Goal: Task Accomplishment & Management: Complete application form

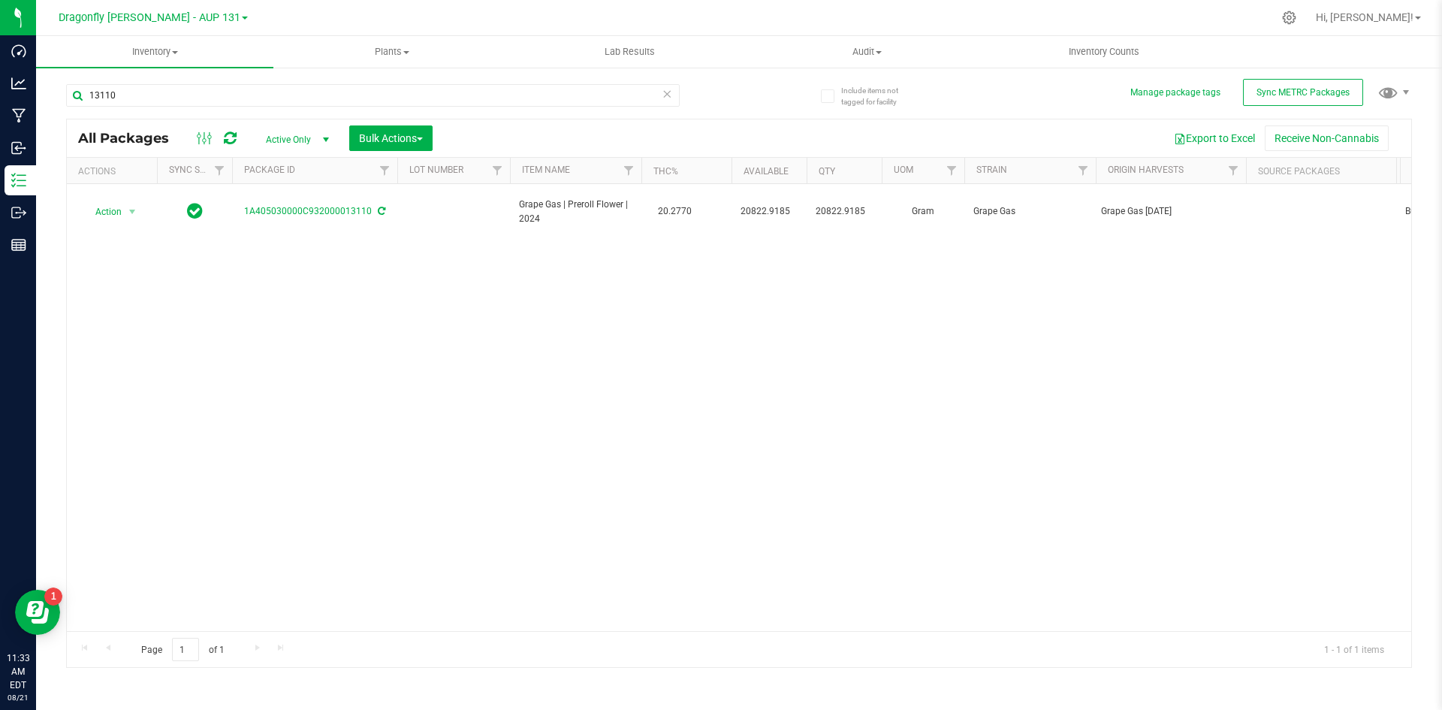
click at [671, 96] on icon at bounding box center [667, 93] width 11 height 18
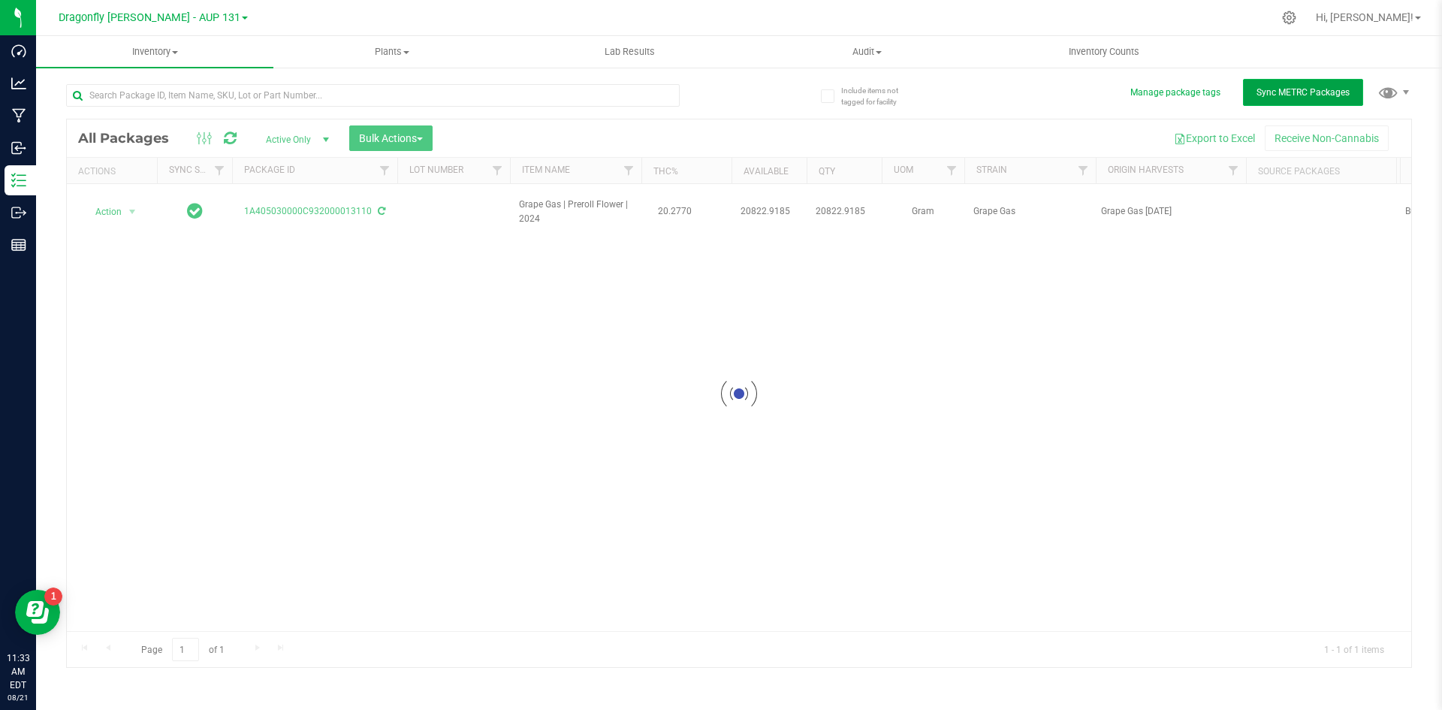
click at [1307, 92] on span "Sync METRC Packages" at bounding box center [1303, 92] width 93 height 11
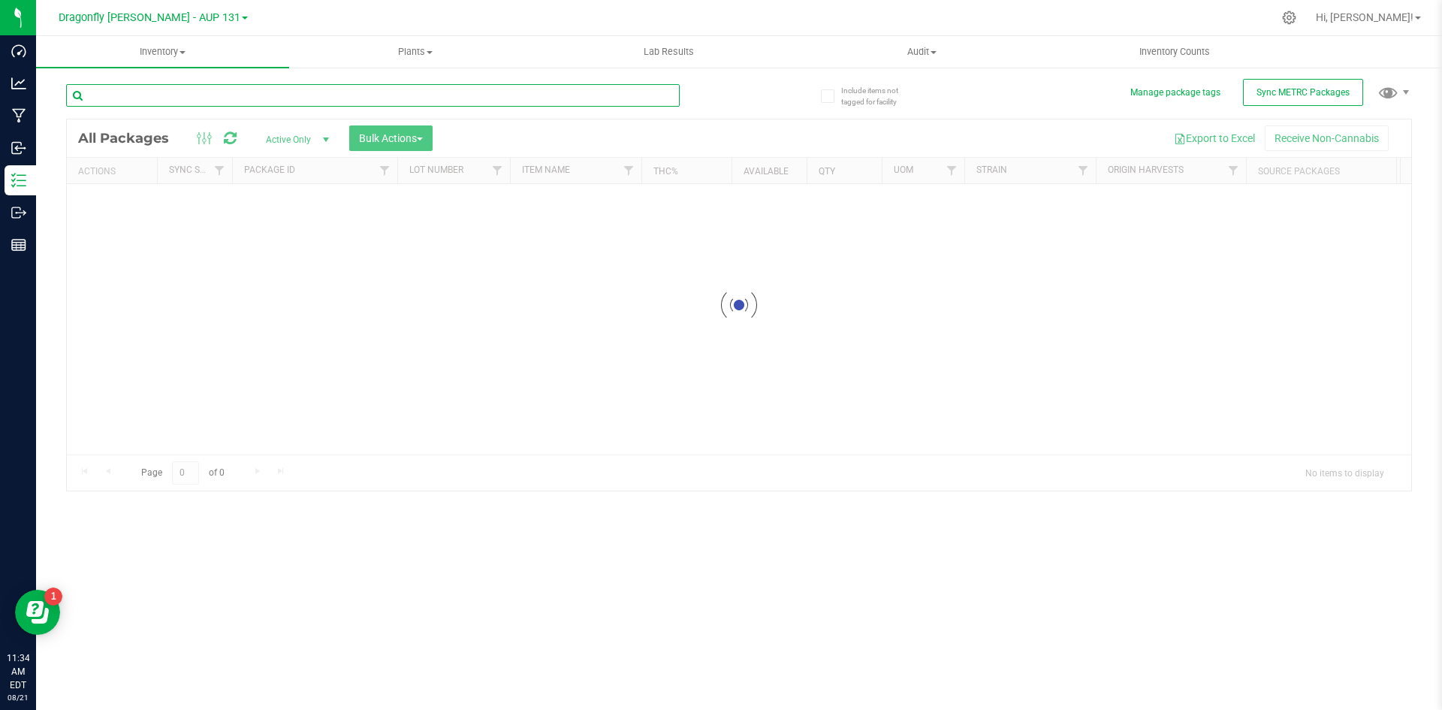
click at [195, 98] on input "text" at bounding box center [373, 95] width 614 height 23
type input "180153"
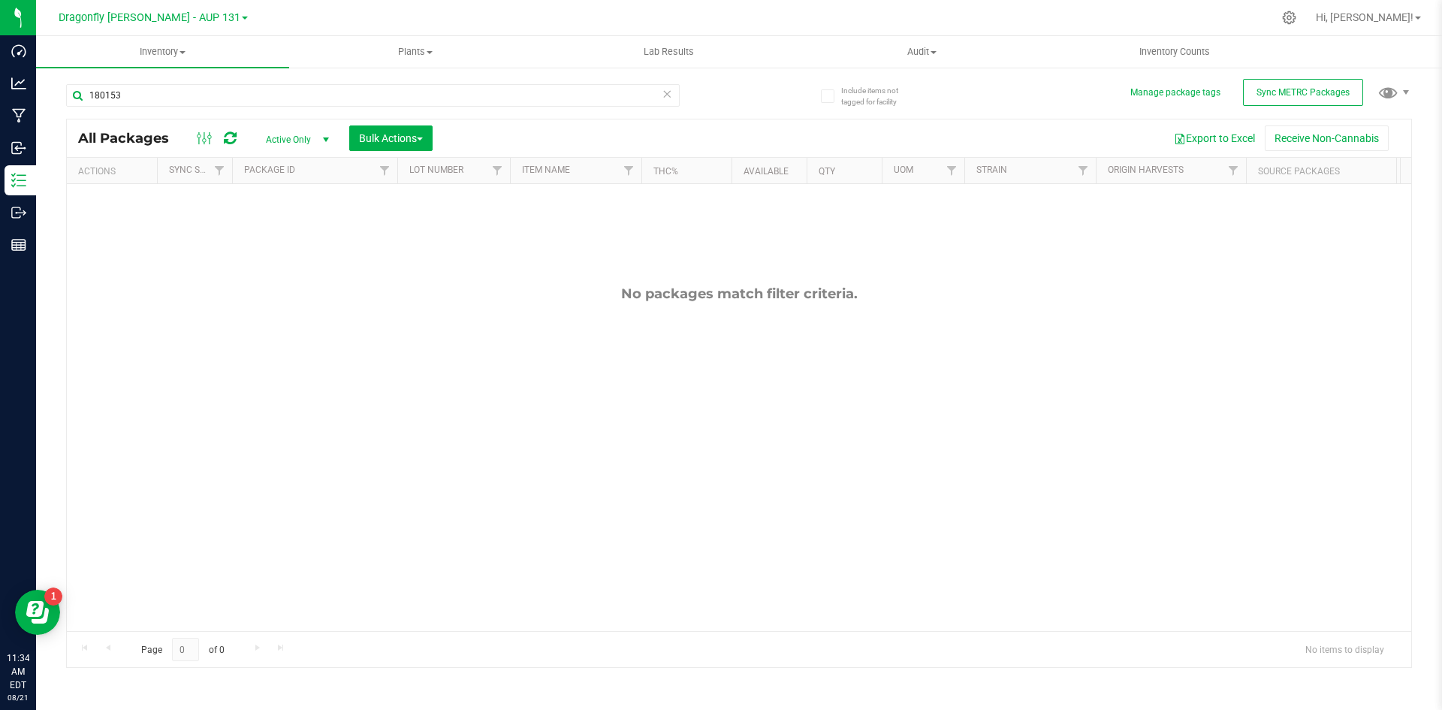
click at [666, 93] on icon at bounding box center [667, 93] width 11 height 18
click at [1317, 88] on span "Sync METRC Packages" at bounding box center [1303, 92] width 93 height 11
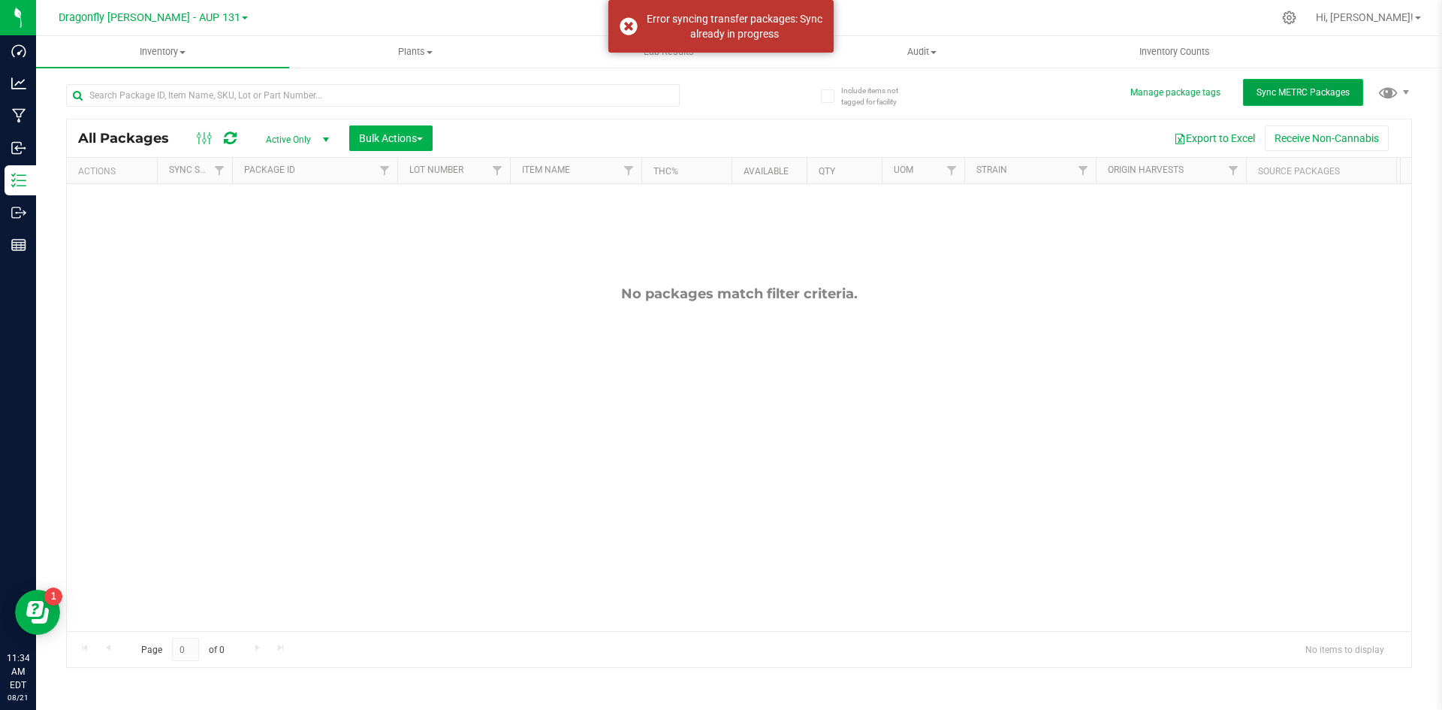
click at [1288, 95] on span "Sync METRC Packages" at bounding box center [1303, 92] width 93 height 11
click at [625, 26] on div "Error syncing transfer packages: Sync already in progress" at bounding box center [721, 26] width 225 height 53
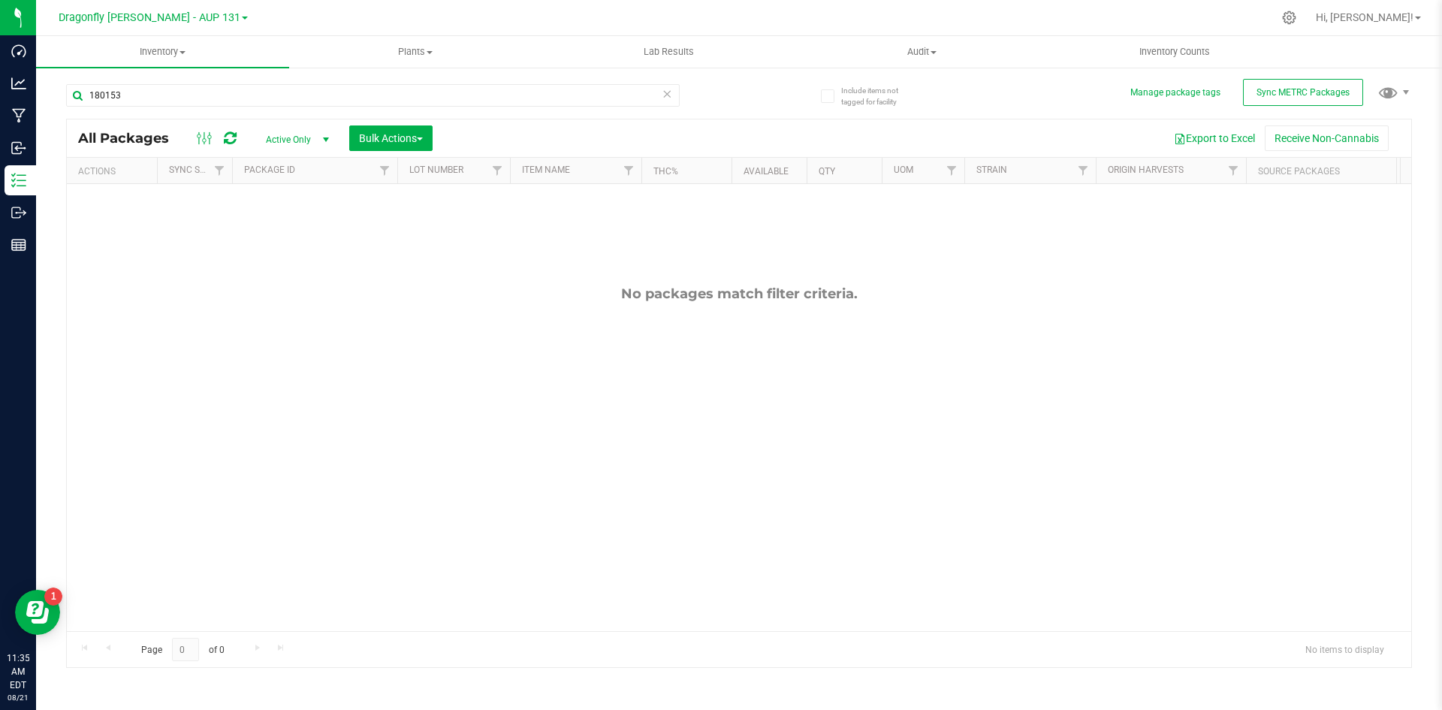
click at [669, 92] on icon at bounding box center [667, 93] width 11 height 18
click at [1285, 88] on span "Sync METRC Packages" at bounding box center [1303, 92] width 93 height 11
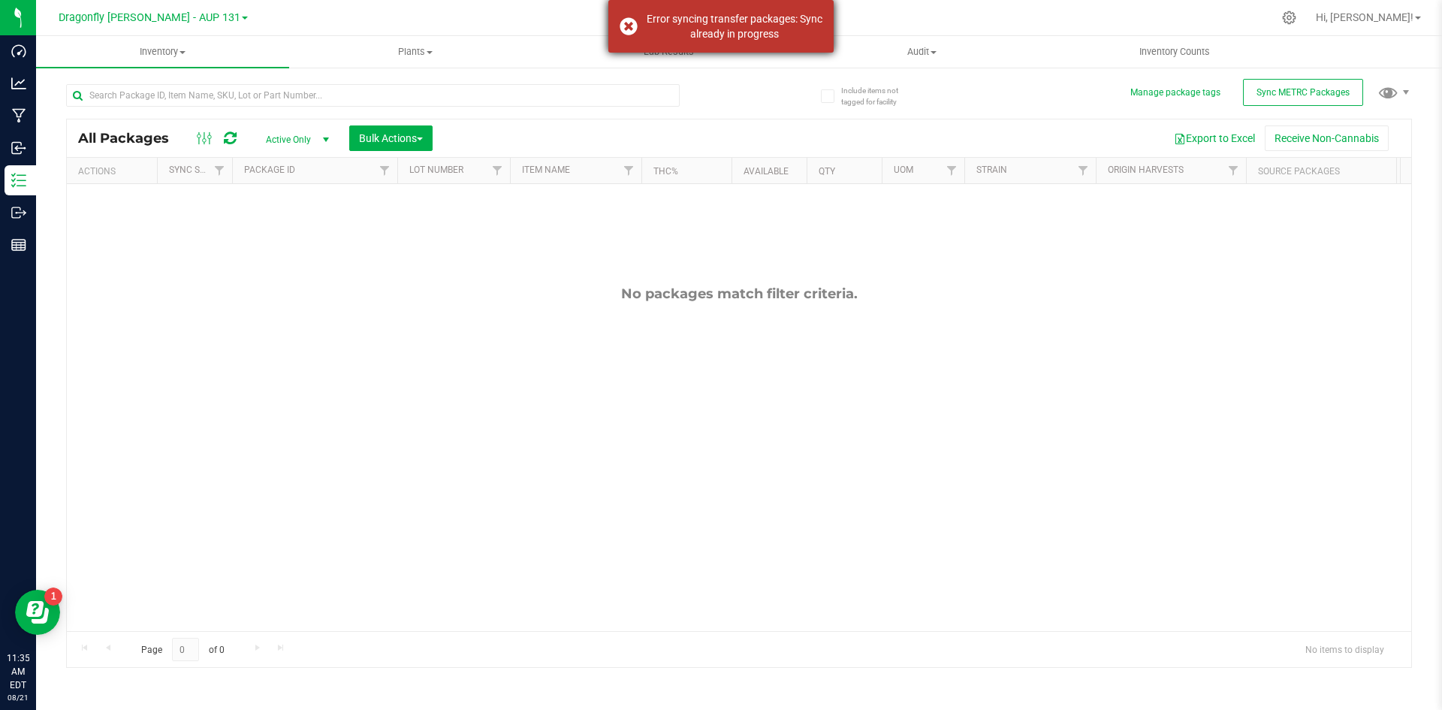
click at [627, 20] on div "Error syncing transfer packages: Sync already in progress" at bounding box center [721, 26] width 225 height 53
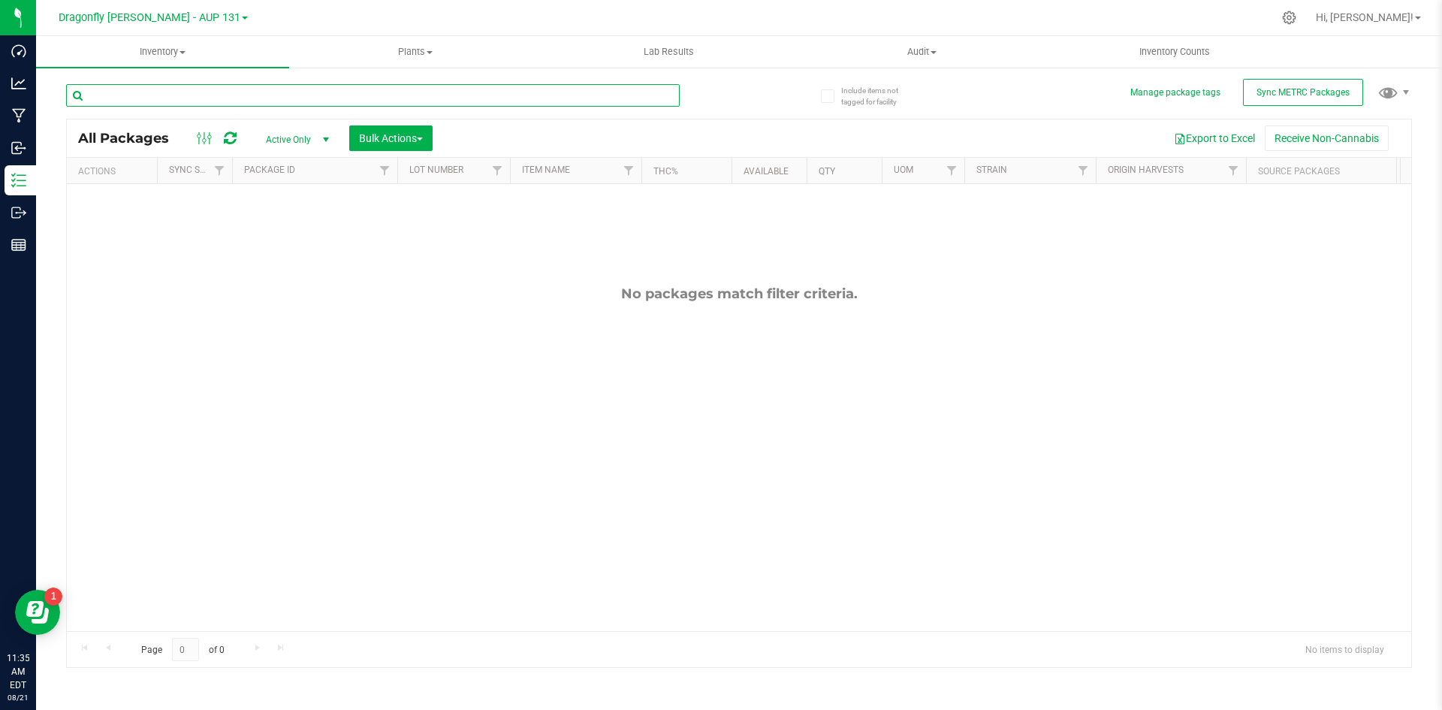
click at [363, 100] on input "text" at bounding box center [373, 95] width 614 height 23
type input "180153"
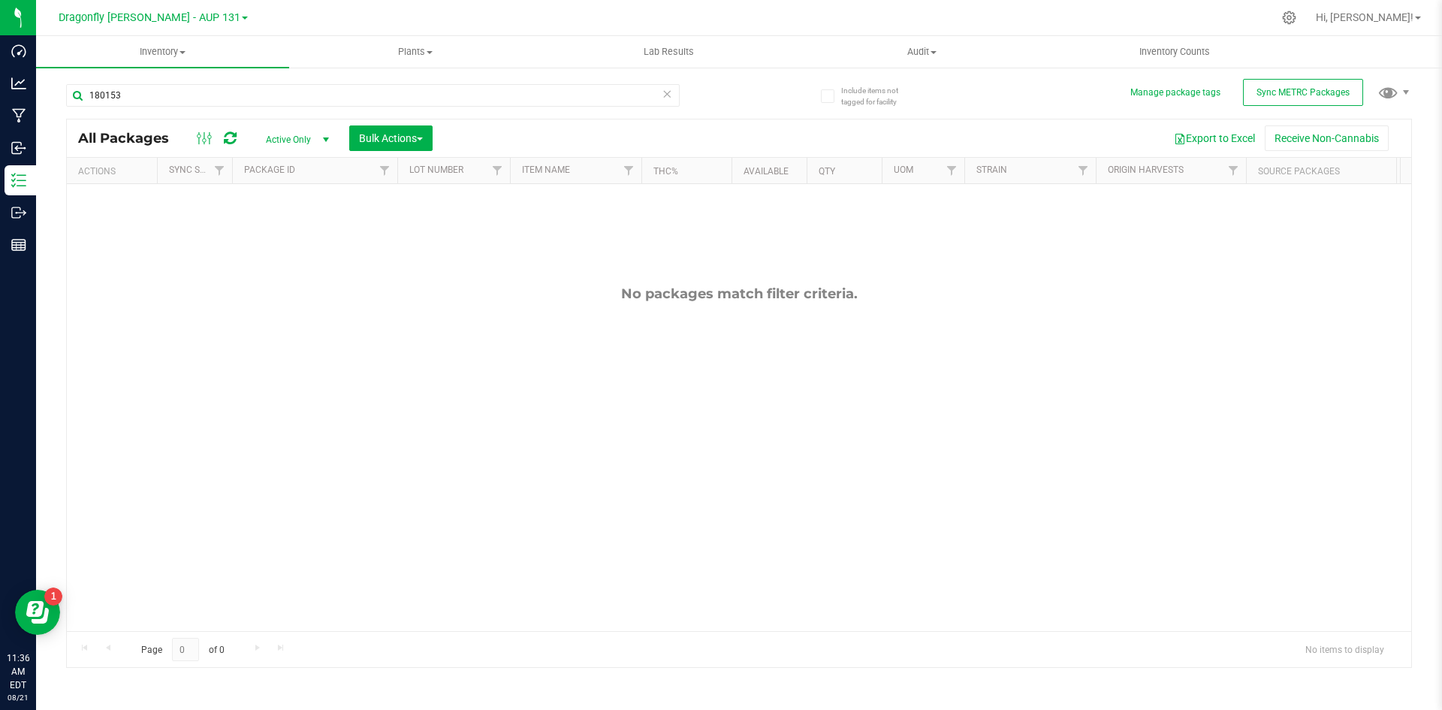
click at [671, 93] on icon at bounding box center [667, 93] width 11 height 18
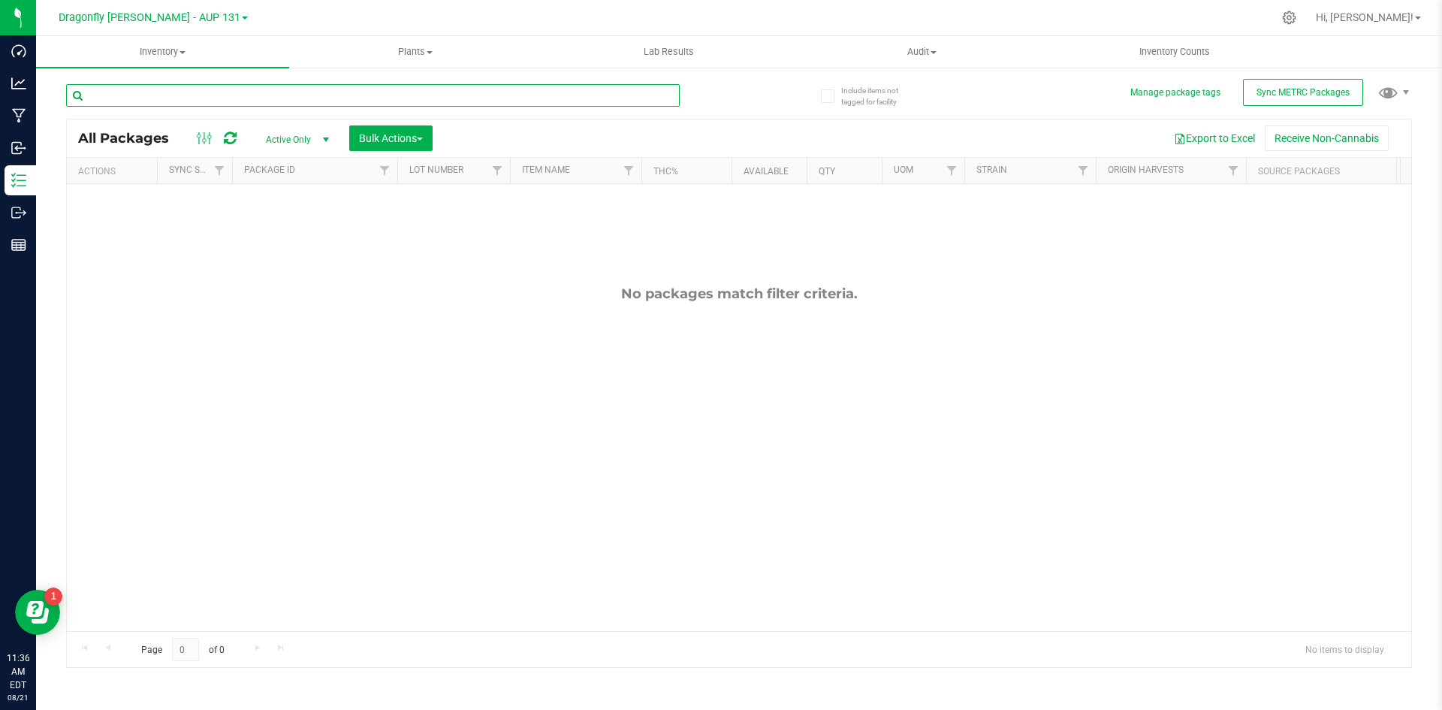
click at [270, 98] on input "text" at bounding box center [373, 95] width 614 height 23
type input "180153"
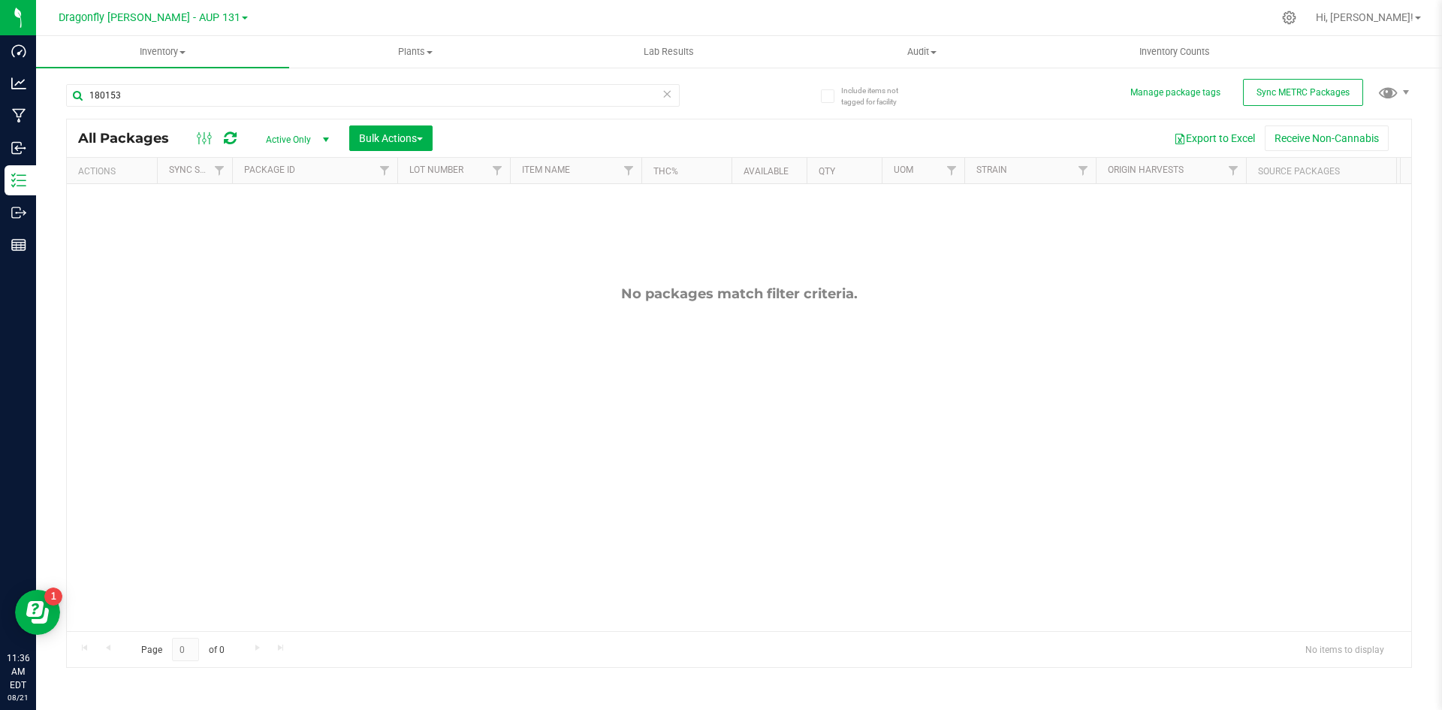
click at [666, 93] on icon at bounding box center [667, 93] width 11 height 18
click at [1331, 98] on button "Sync METRC Packages" at bounding box center [1303, 92] width 120 height 27
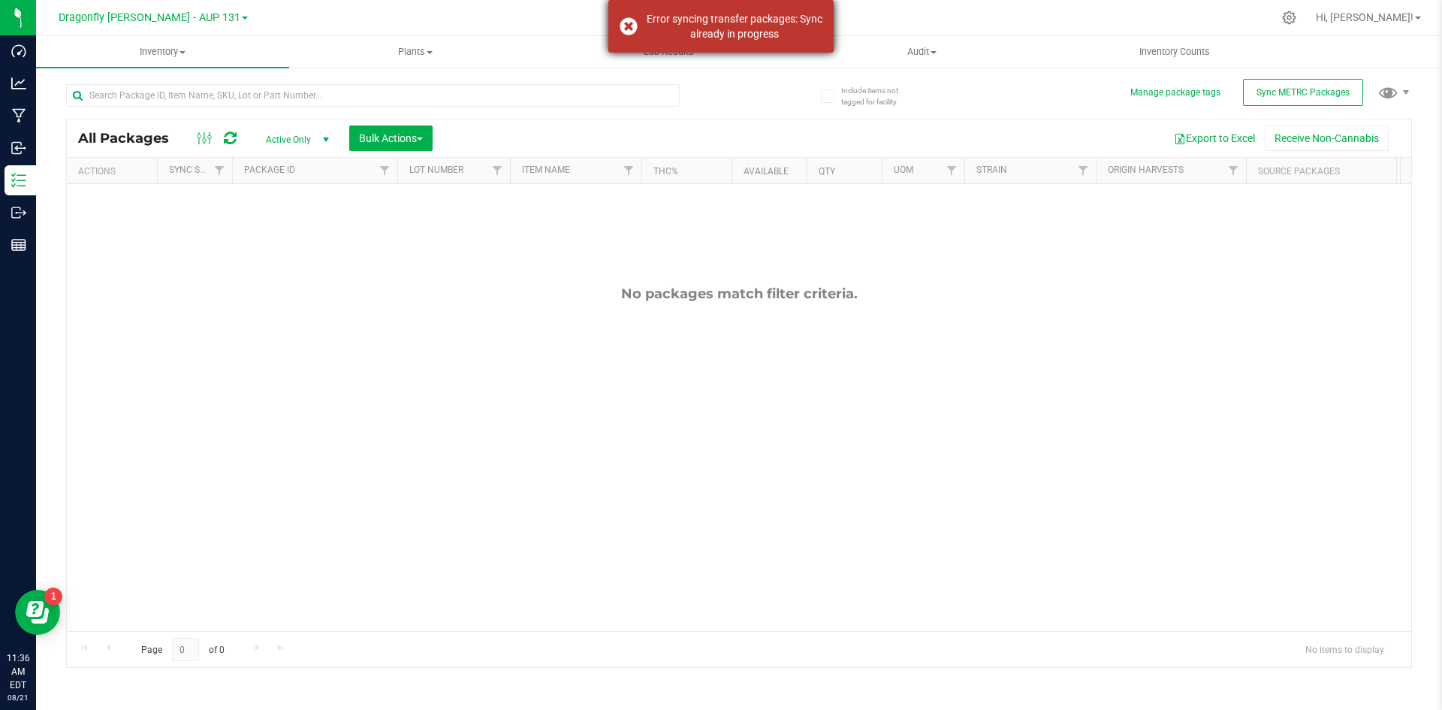
click at [621, 27] on div "Error syncing transfer packages: Sync already in progress" at bounding box center [721, 26] width 225 height 53
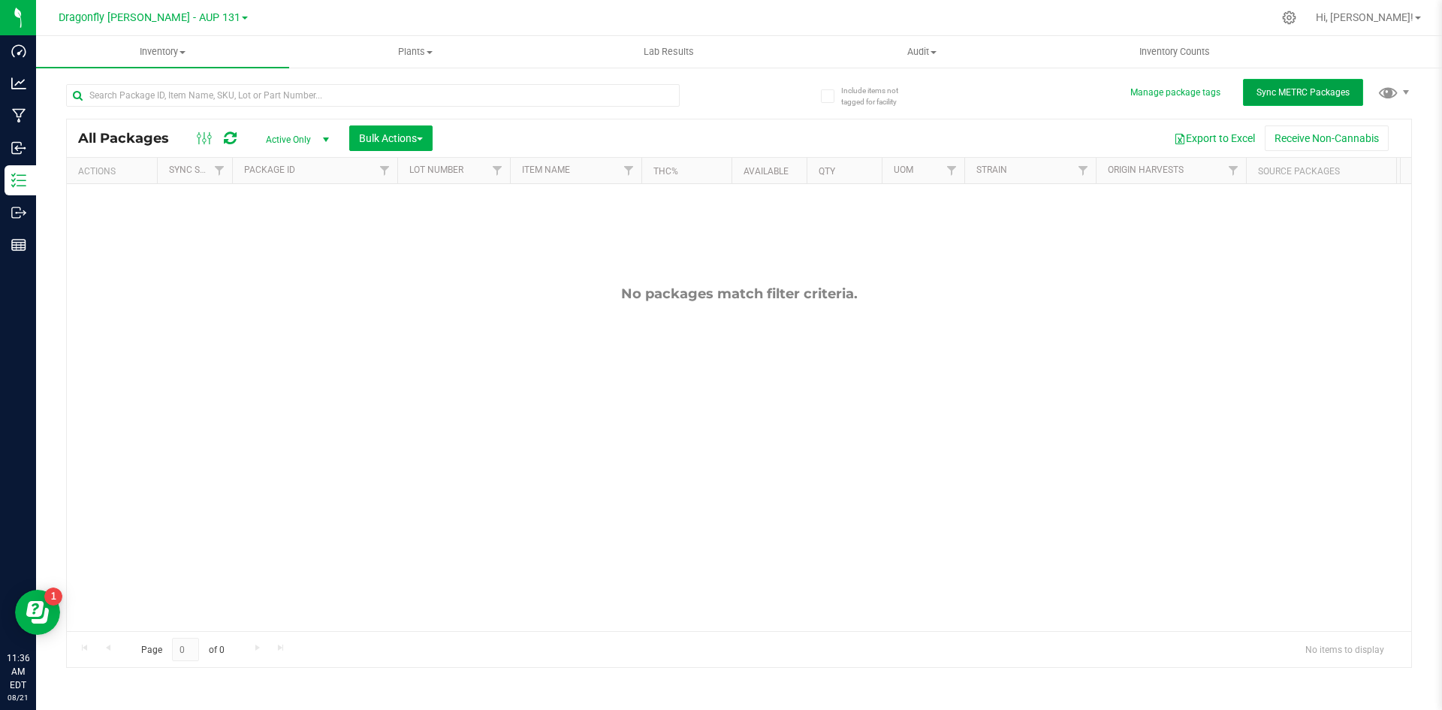
click at [1283, 91] on span "Sync METRC Packages" at bounding box center [1303, 92] width 93 height 11
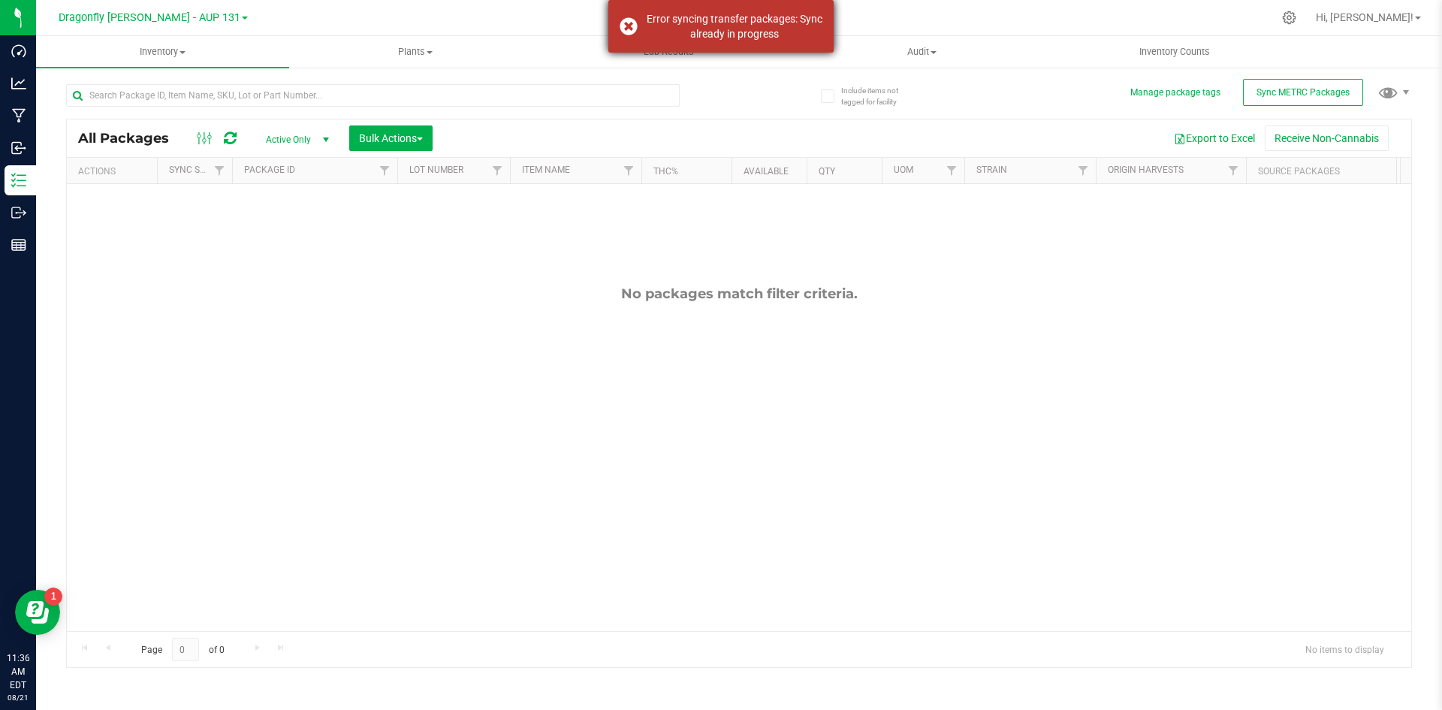
click at [624, 23] on div "Error syncing transfer packages: Sync already in progress" at bounding box center [721, 26] width 225 height 53
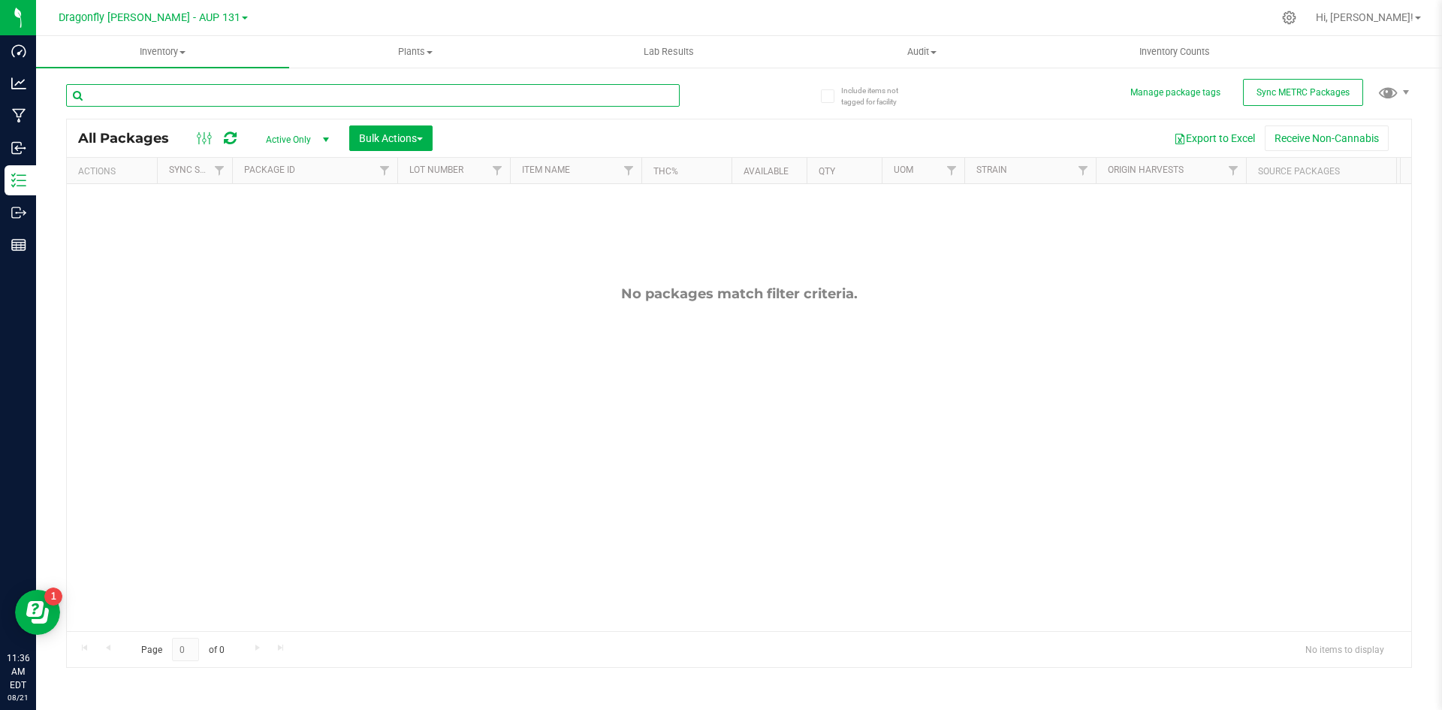
click at [518, 97] on input "text" at bounding box center [373, 95] width 614 height 23
type input "180153"
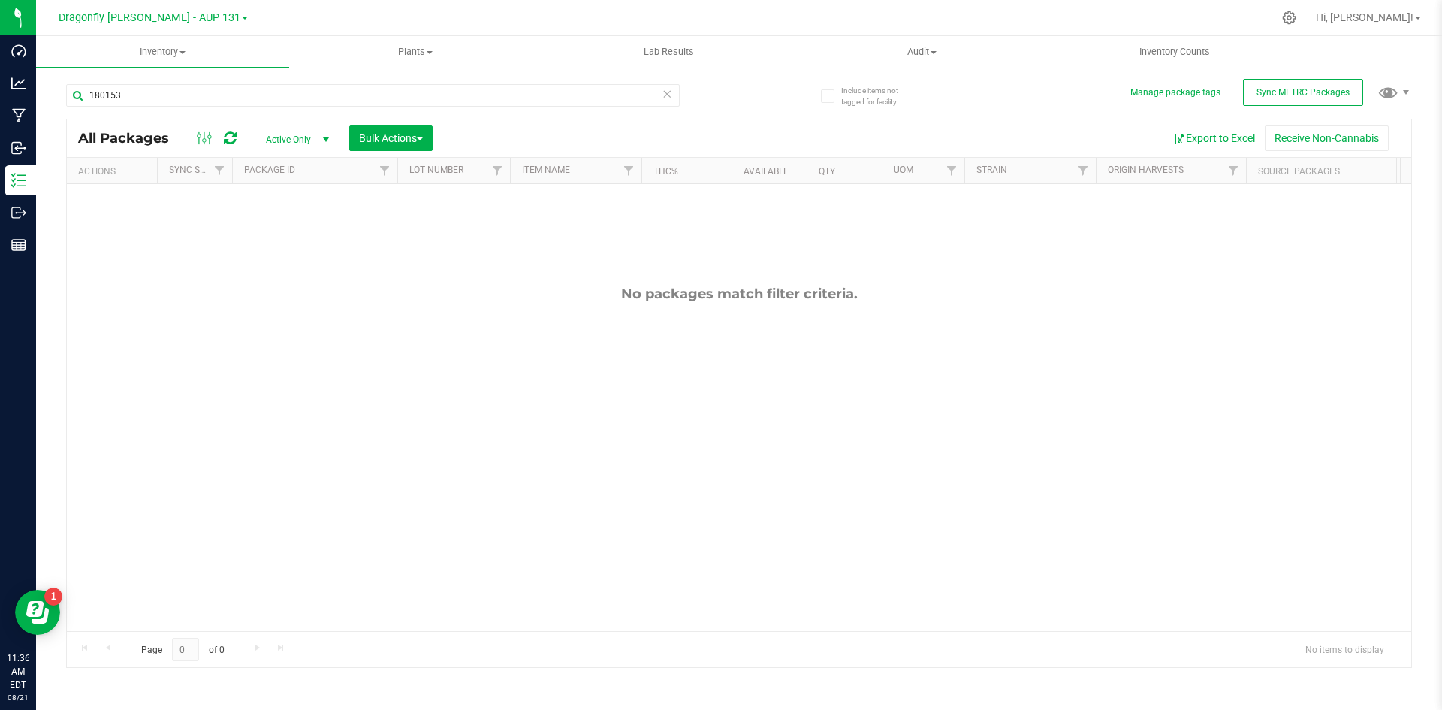
click at [666, 91] on icon at bounding box center [667, 93] width 11 height 18
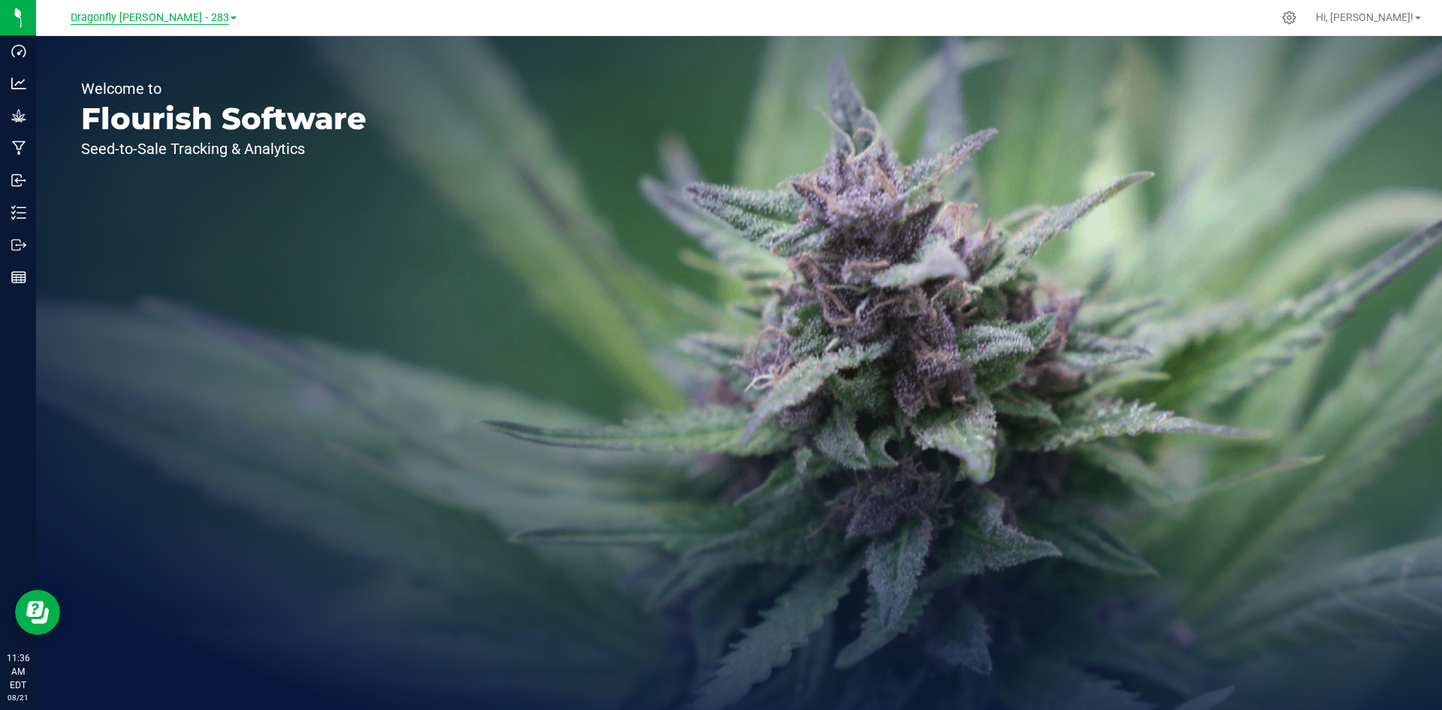
click at [155, 23] on span "Dragonfly Vega - 283" at bounding box center [150, 18] width 159 height 14
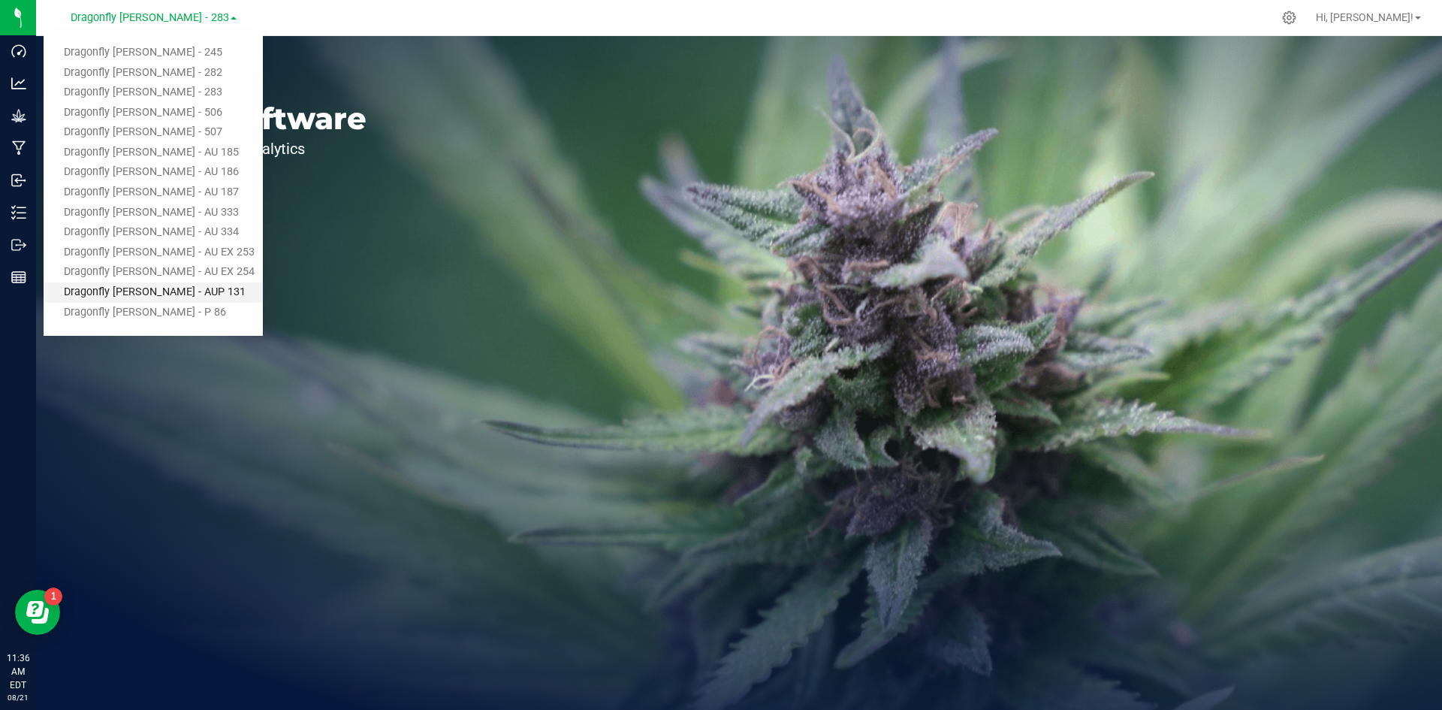
click at [195, 289] on link "Dragonfly [PERSON_NAME] - AUP 131" at bounding box center [153, 292] width 219 height 20
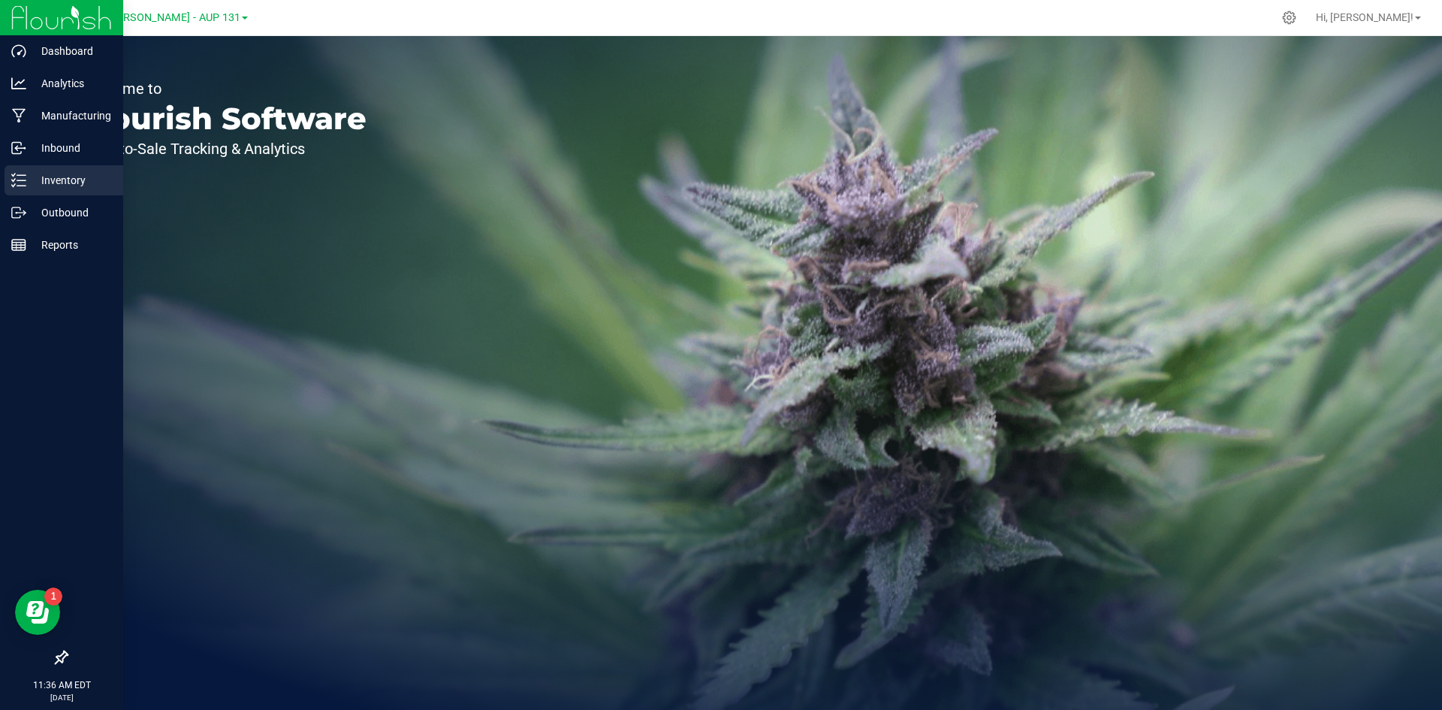
click at [19, 174] on icon at bounding box center [18, 180] width 15 height 15
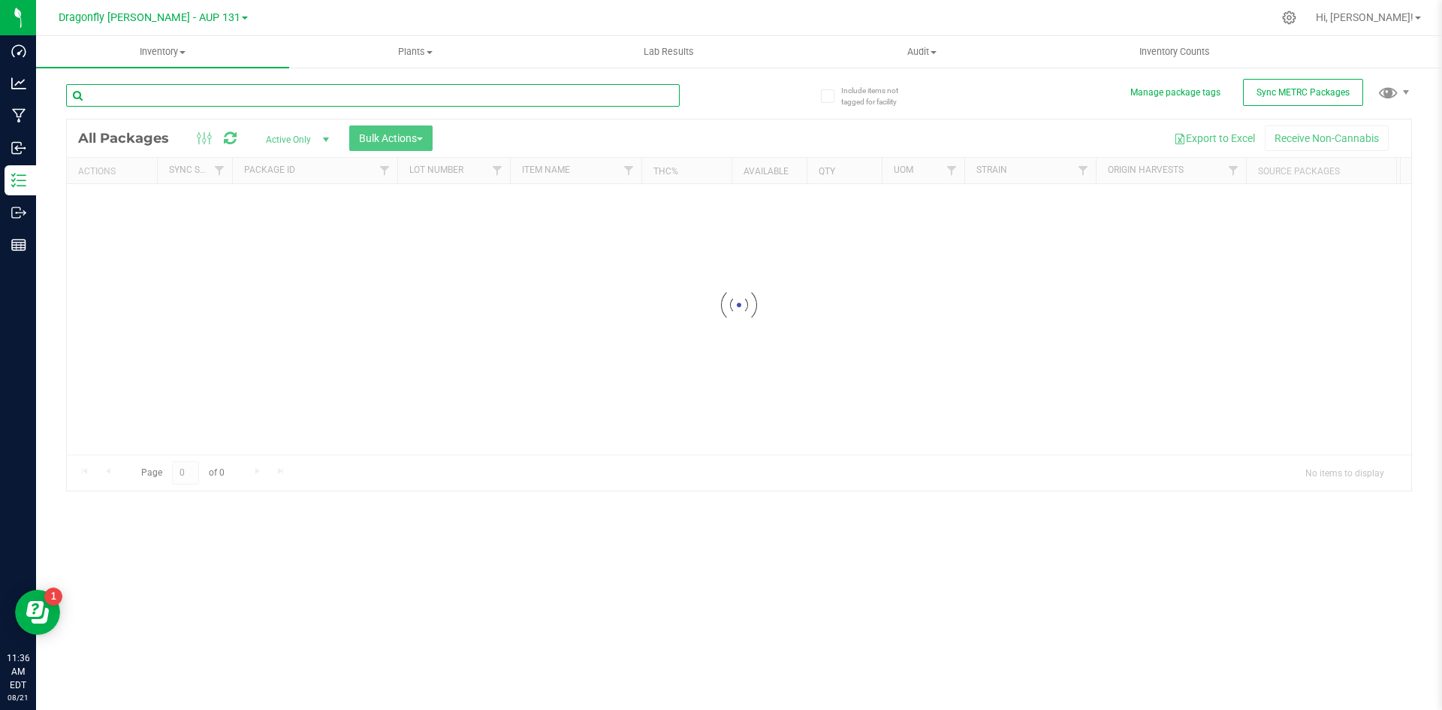
click at [258, 101] on input "text" at bounding box center [373, 95] width 614 height 23
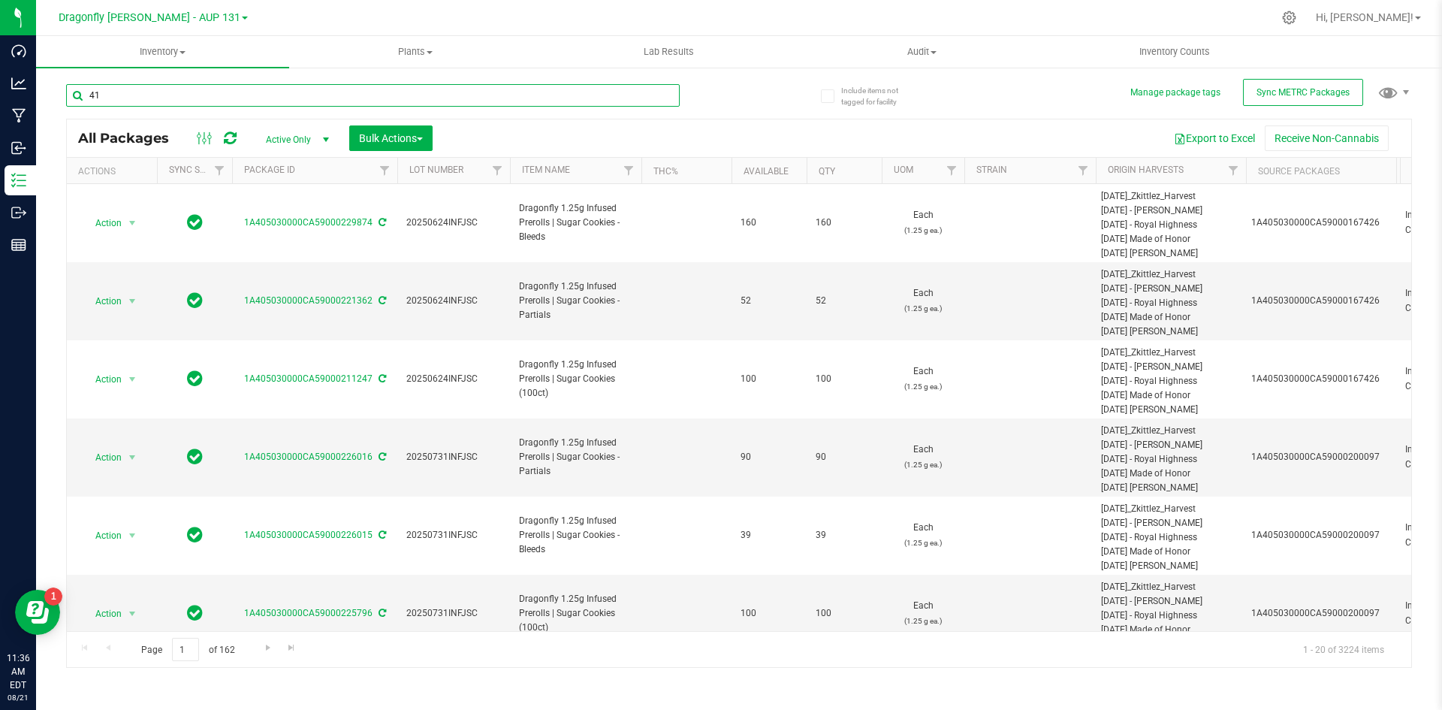
type input "4"
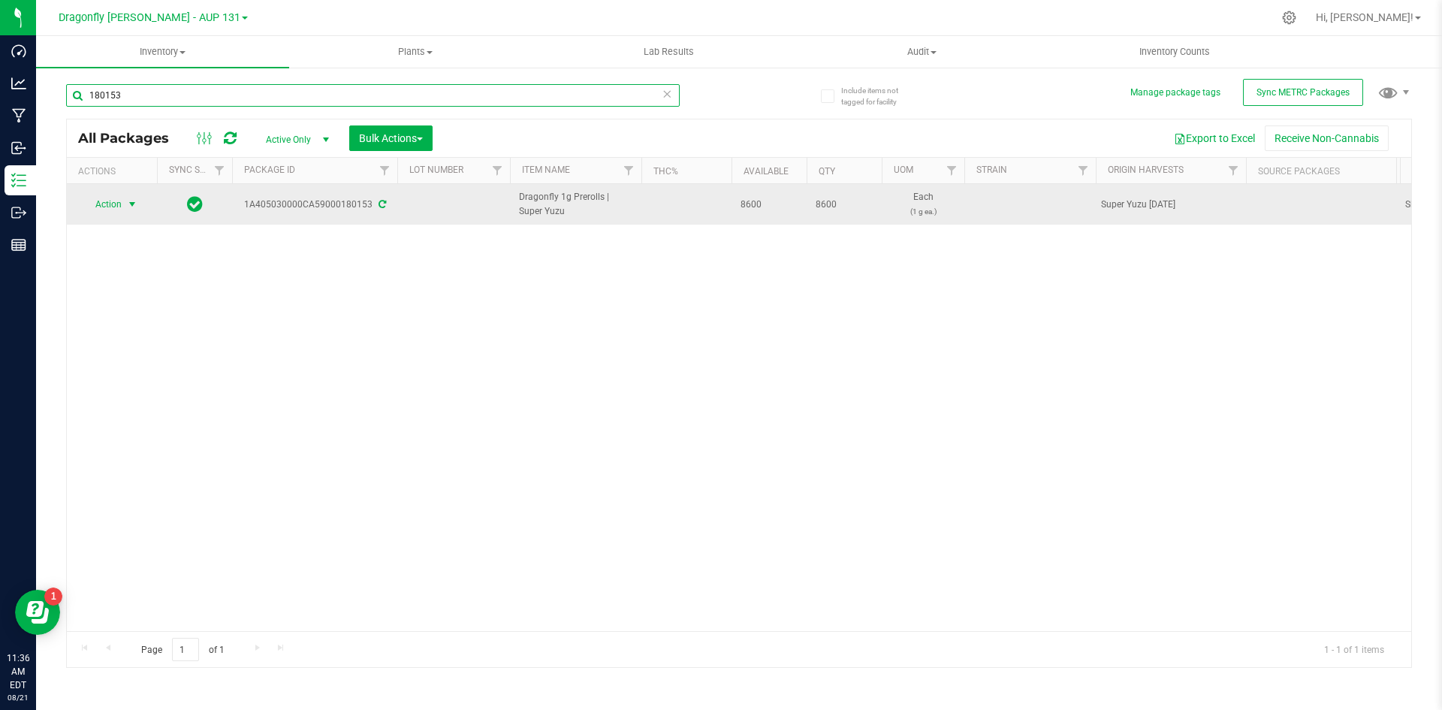
type input "180153"
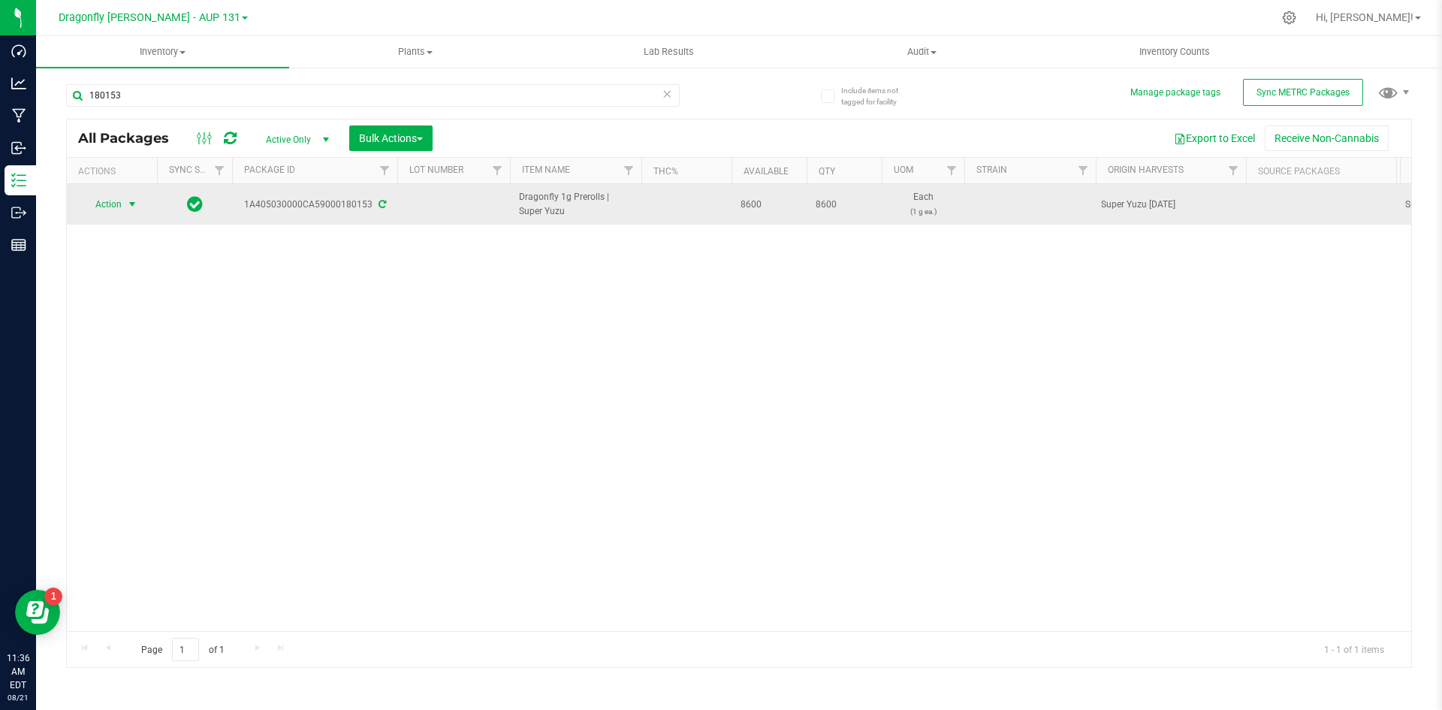
click at [119, 206] on span "Action" at bounding box center [102, 204] width 41 height 21
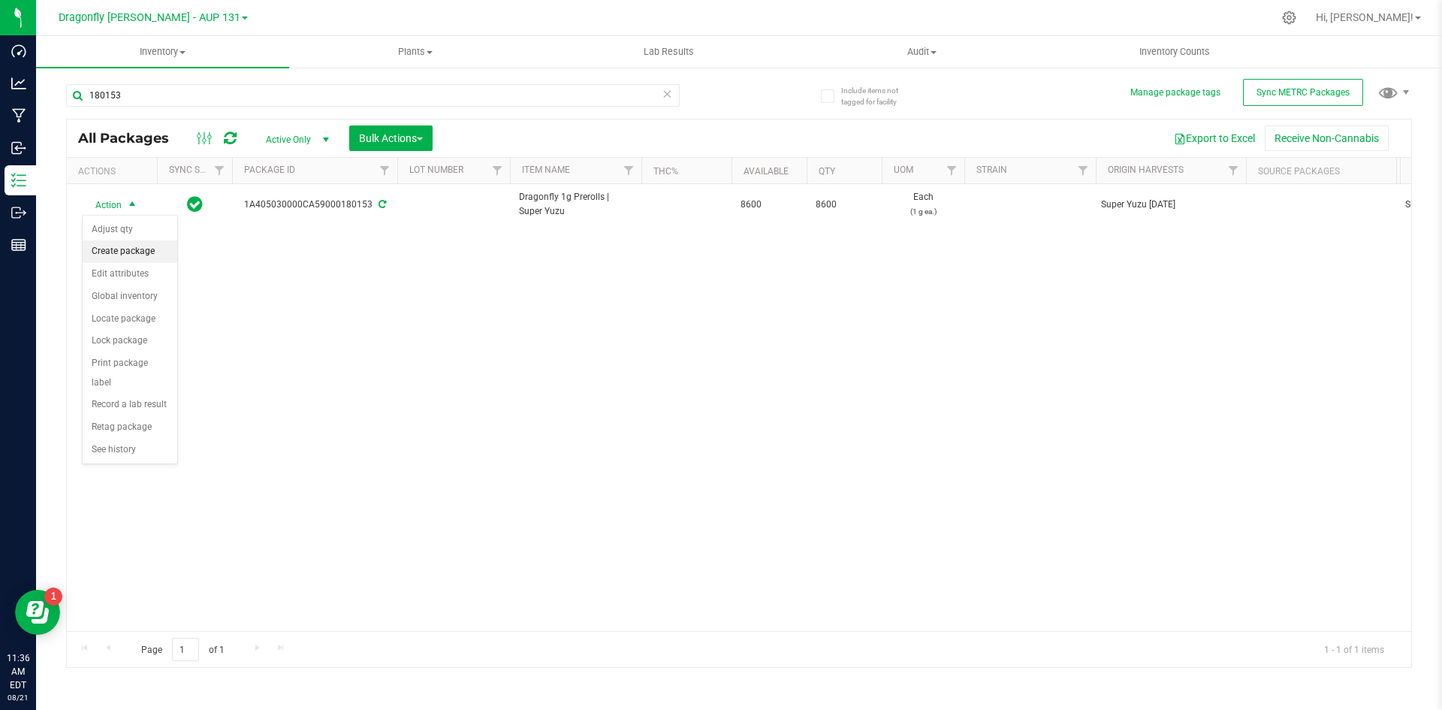
click at [124, 246] on li "Create package" at bounding box center [130, 251] width 95 height 23
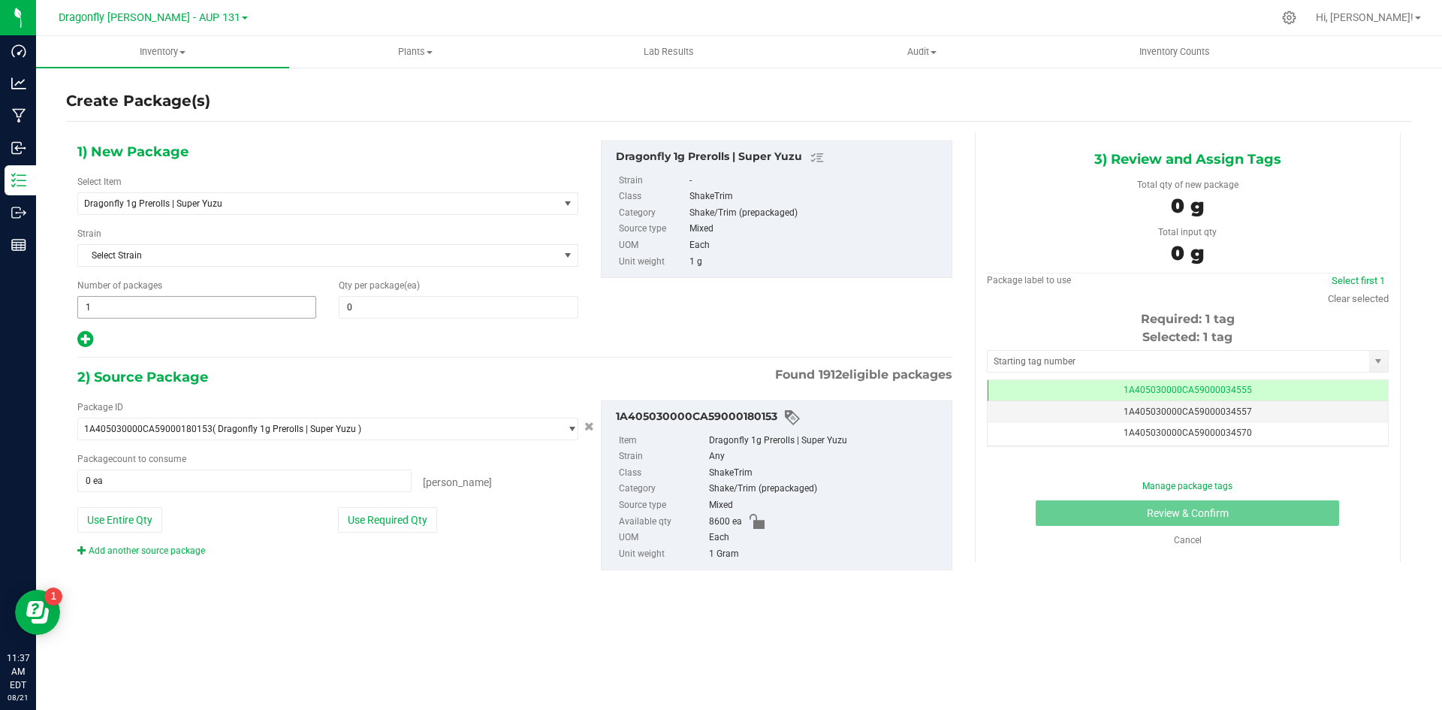
click at [153, 311] on span "1 1" at bounding box center [196, 307] width 239 height 23
click at [153, 311] on input "1" at bounding box center [196, 307] width 237 height 21
type input "17"
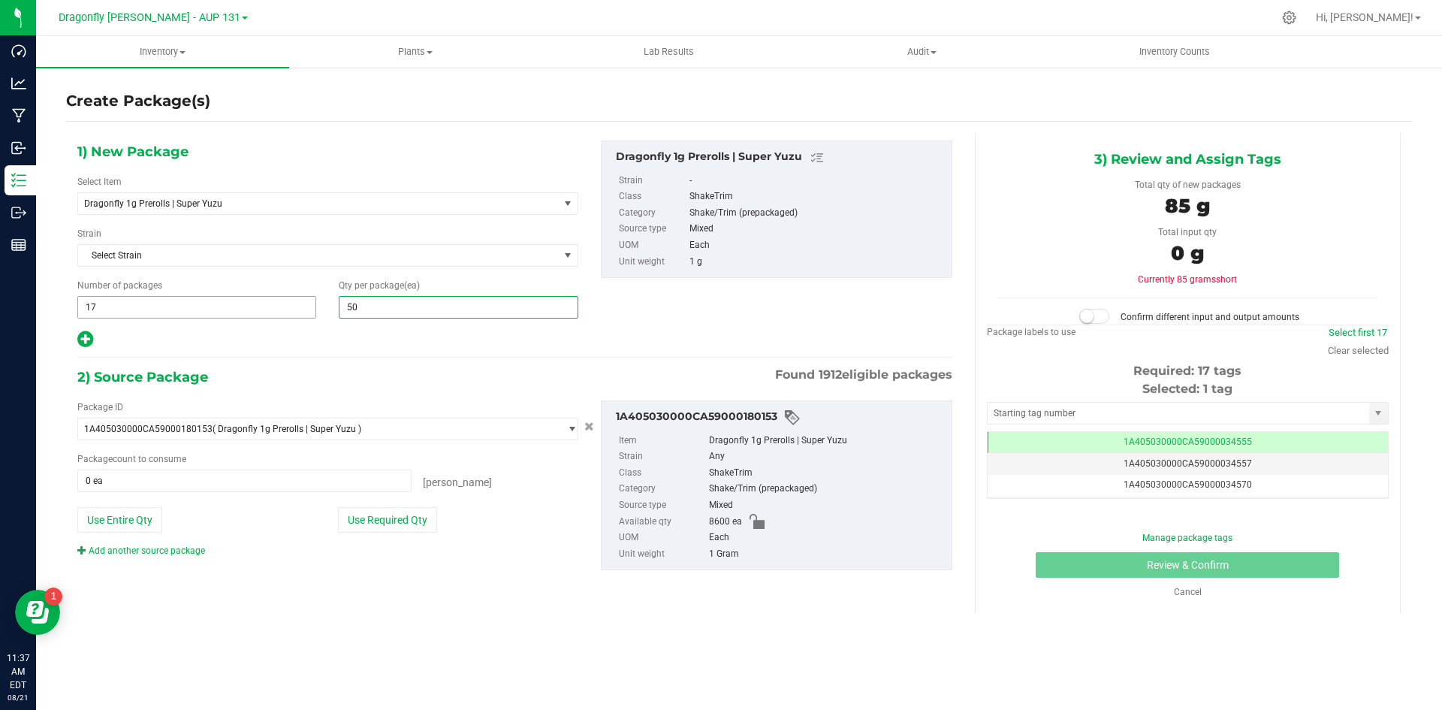
type input "500"
click at [380, 527] on button "Use Required Qty" at bounding box center [387, 520] width 99 height 26
type input "8500 ea"
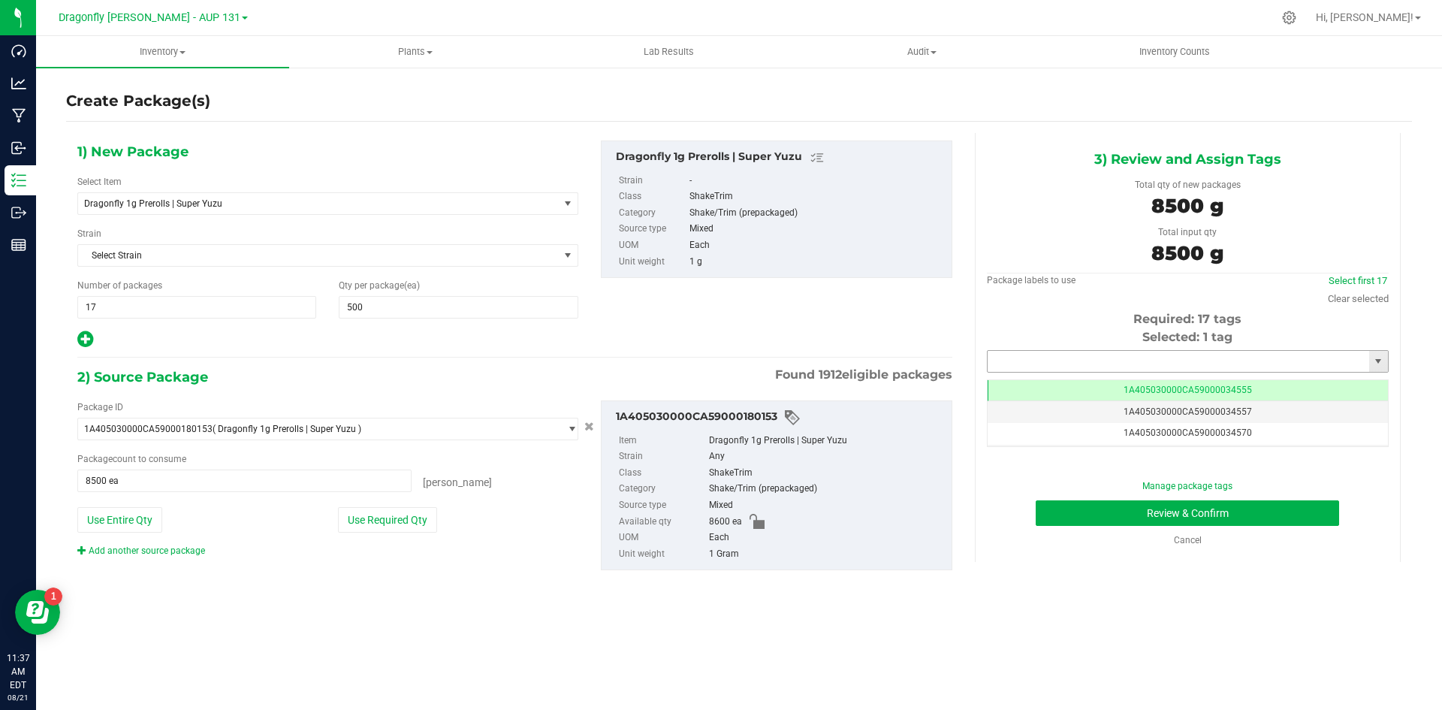
click at [1213, 361] on input "text" at bounding box center [1179, 361] width 382 height 21
click at [1209, 394] on li "1A405030000CA59000226435" at bounding box center [1188, 387] width 400 height 23
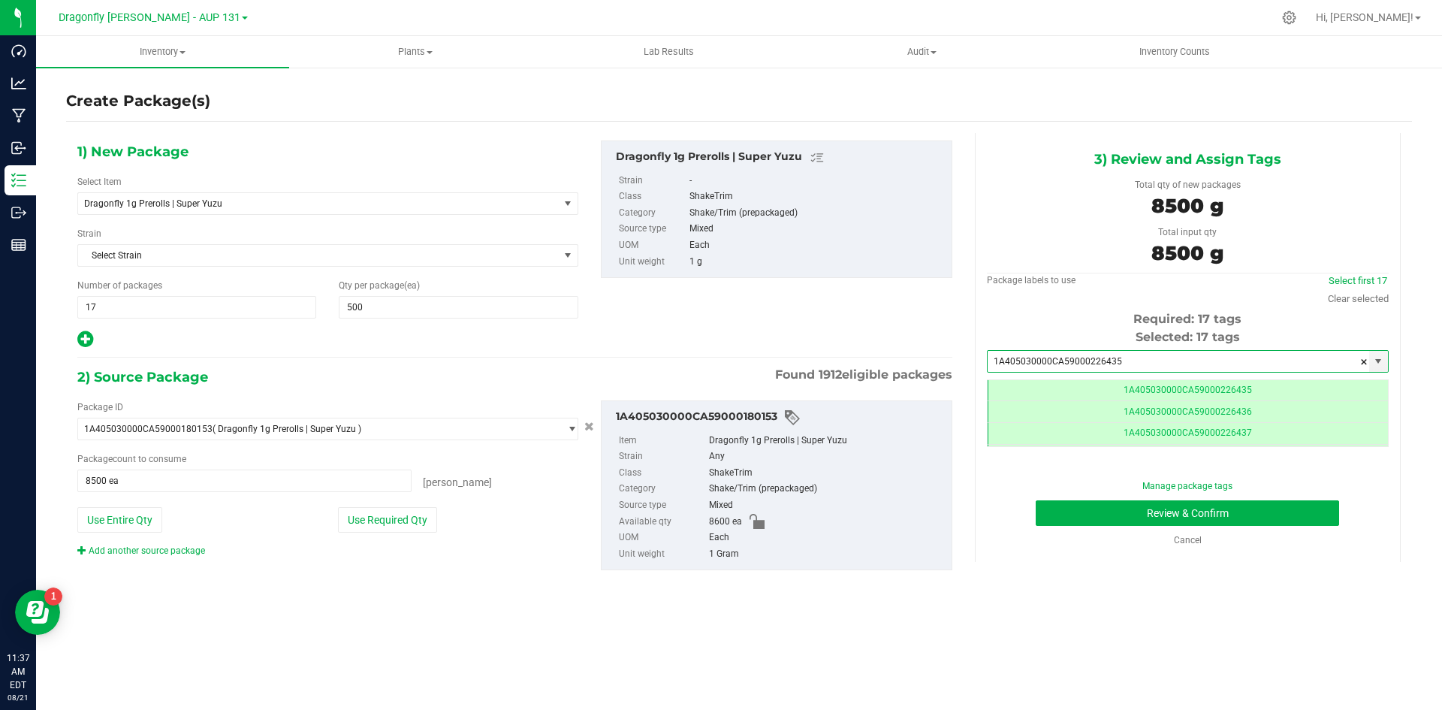
scroll to position [0, -1]
type input "1A405030000CA59000226435"
click at [1261, 519] on button "Review & Confirm" at bounding box center [1188, 513] width 304 height 26
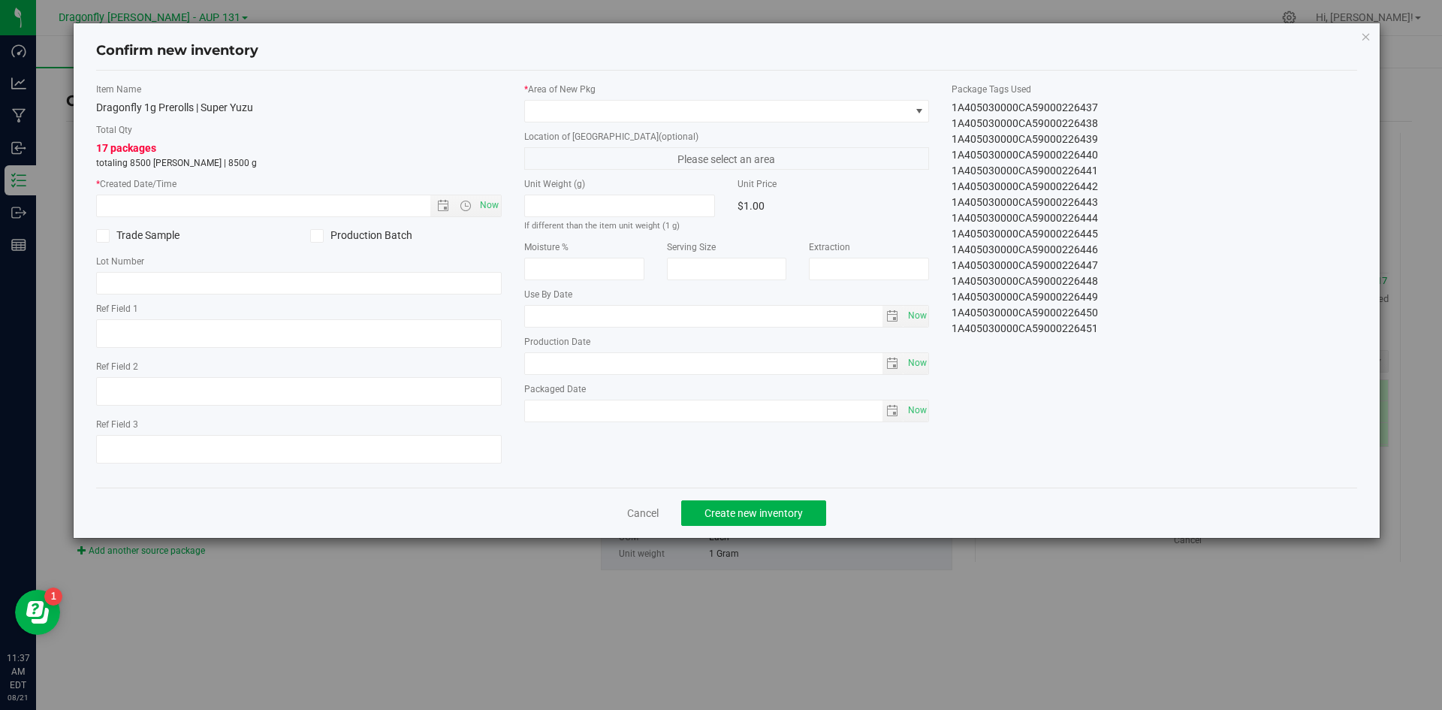
drag, startPoint x: 947, startPoint y: 106, endPoint x: 1133, endPoint y: 358, distance: 313.7
click at [1133, 358] on div "Item Name Dragonfly 1g Prerolls | Super Yuzu Total Qty 17 packages totaling 850…" at bounding box center [727, 279] width 1285 height 393
copy div "1A405030000CA59000226435 1A405030000CA59000226436 1A405030000CA59000226437 1A40…"
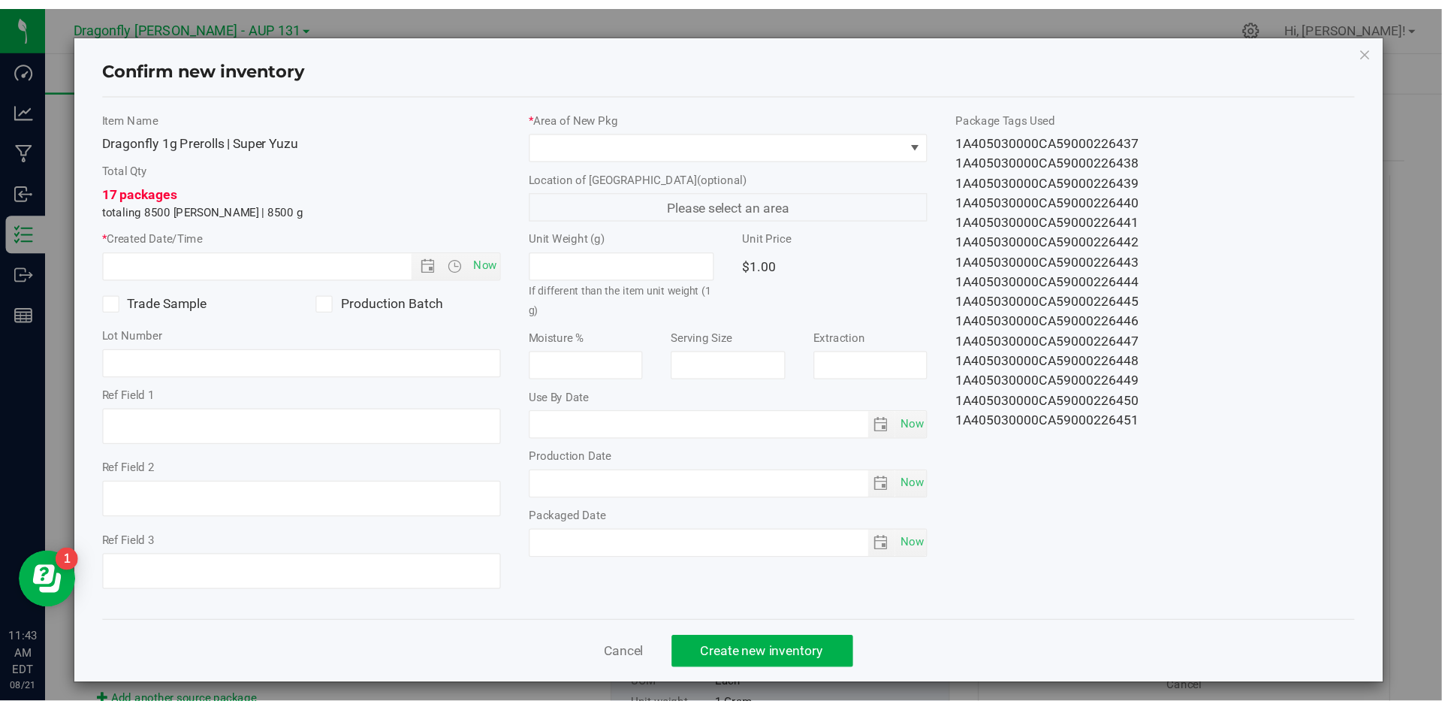
scroll to position [32, 0]
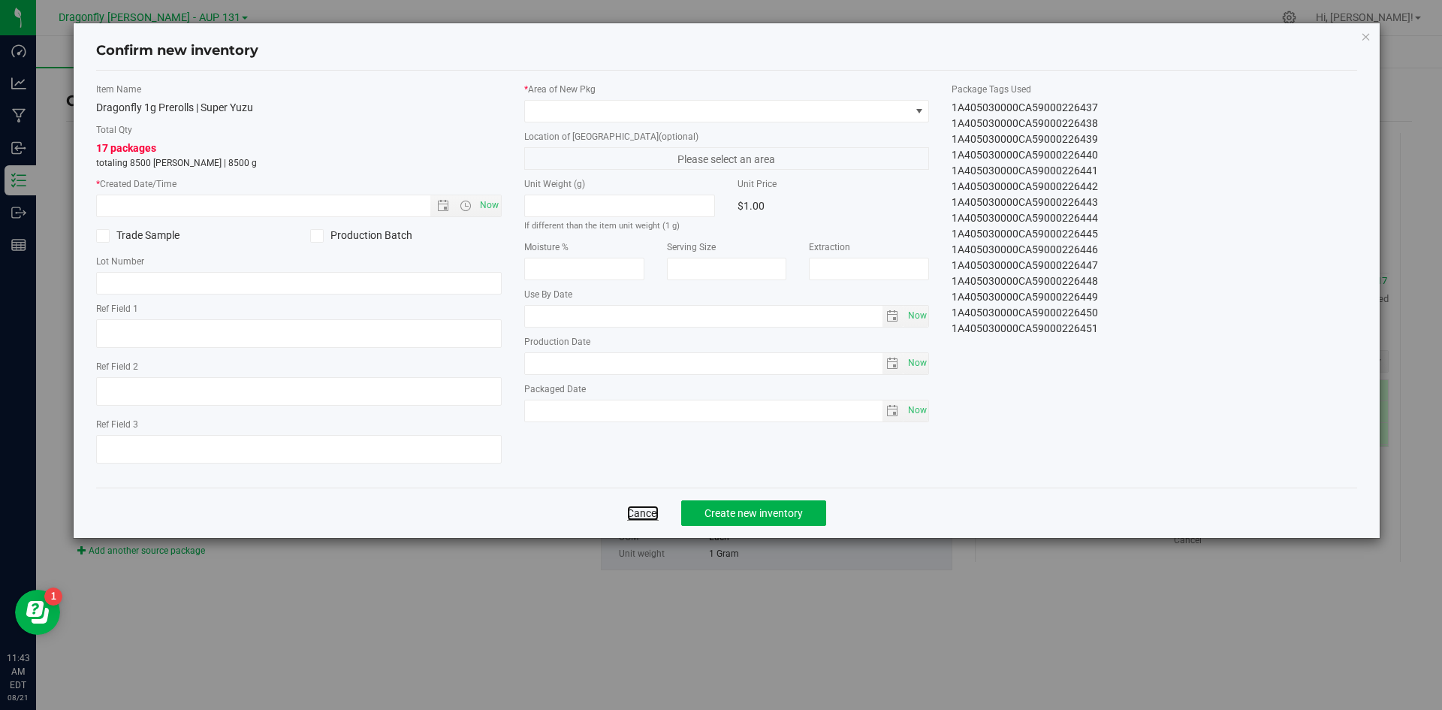
click at [641, 512] on link "Cancel" at bounding box center [643, 513] width 32 height 15
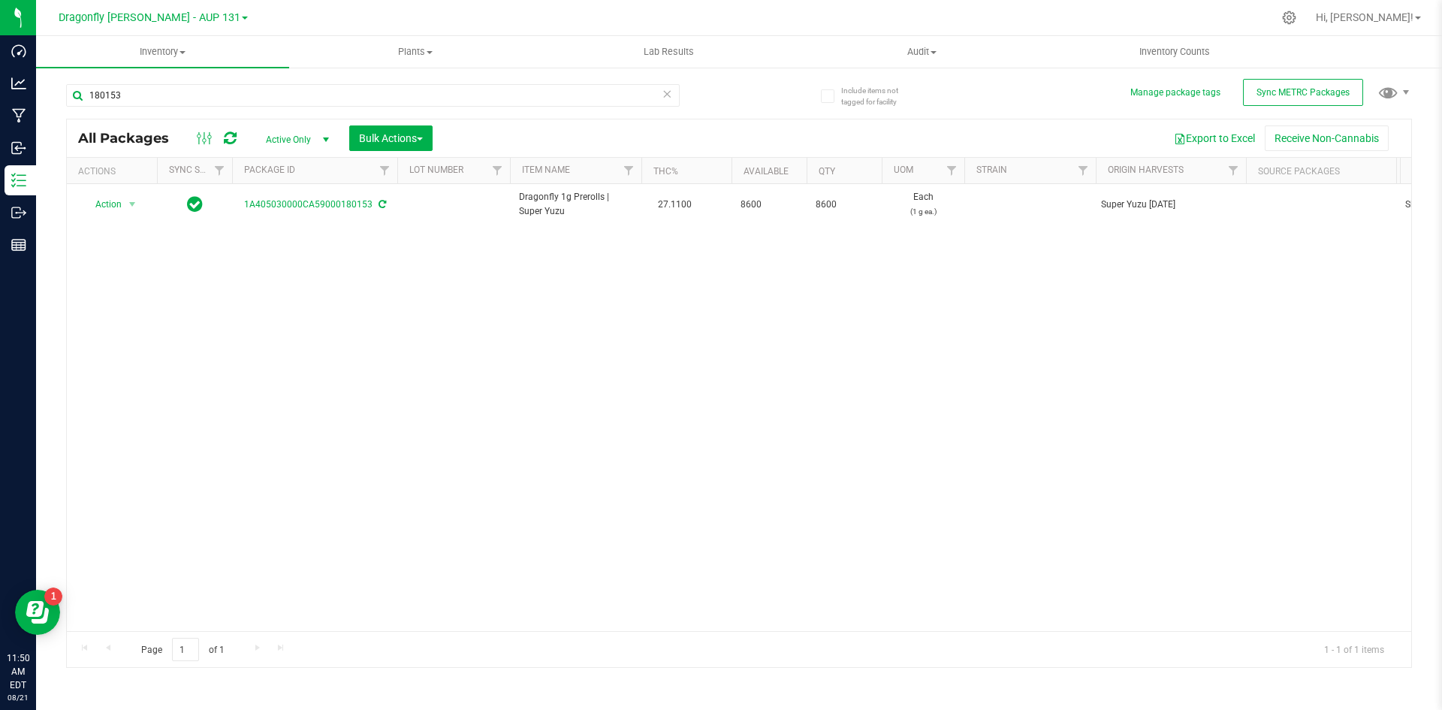
click at [662, 90] on icon at bounding box center [667, 93] width 11 height 18
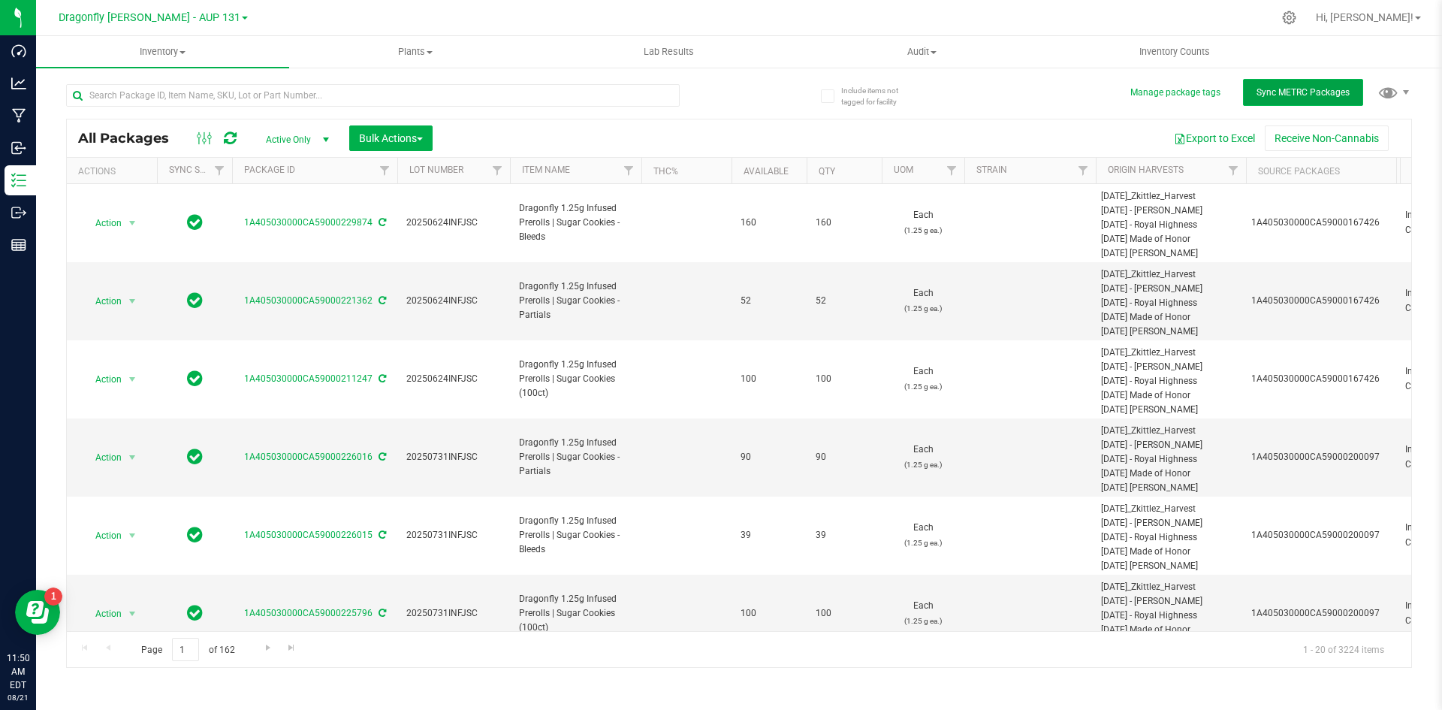
click at [1298, 95] on span "Sync METRC Packages" at bounding box center [1303, 92] width 93 height 11
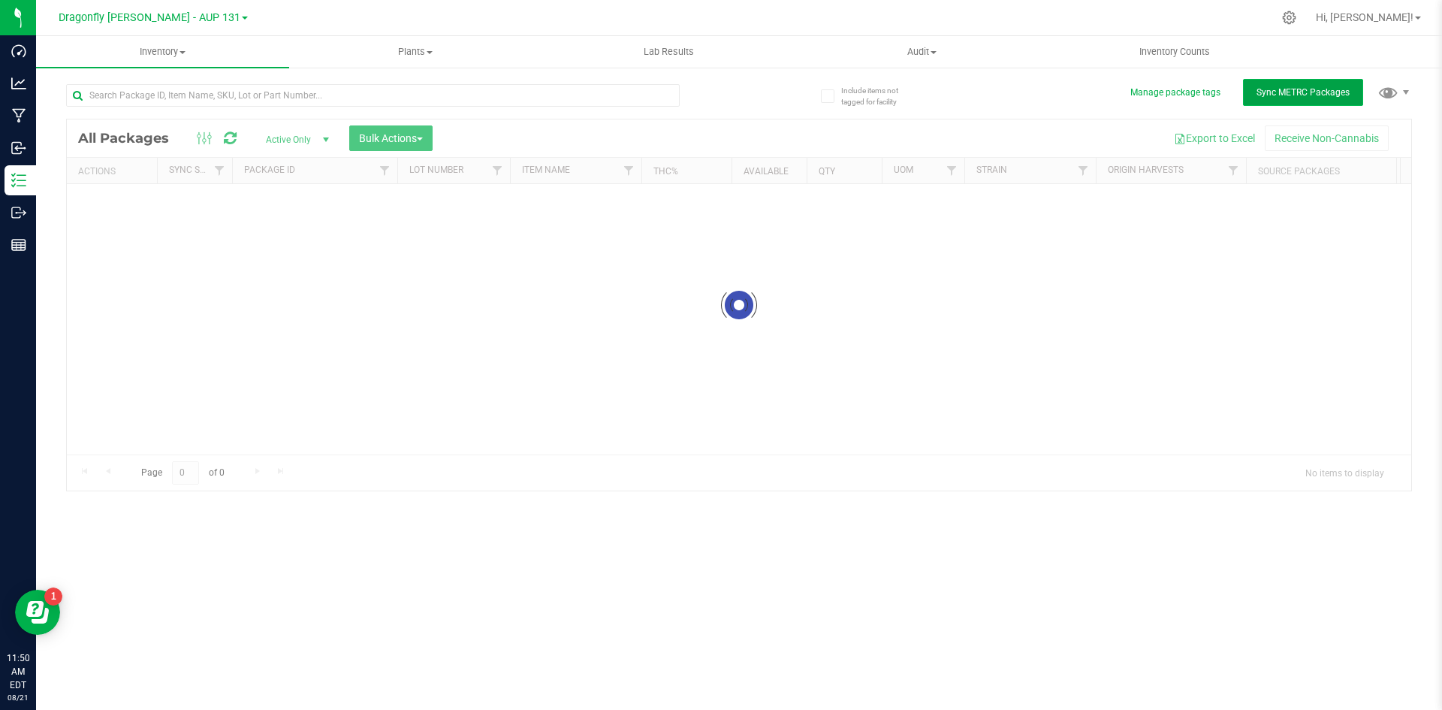
click at [1279, 98] on button "Sync METRC Packages" at bounding box center [1303, 92] width 120 height 27
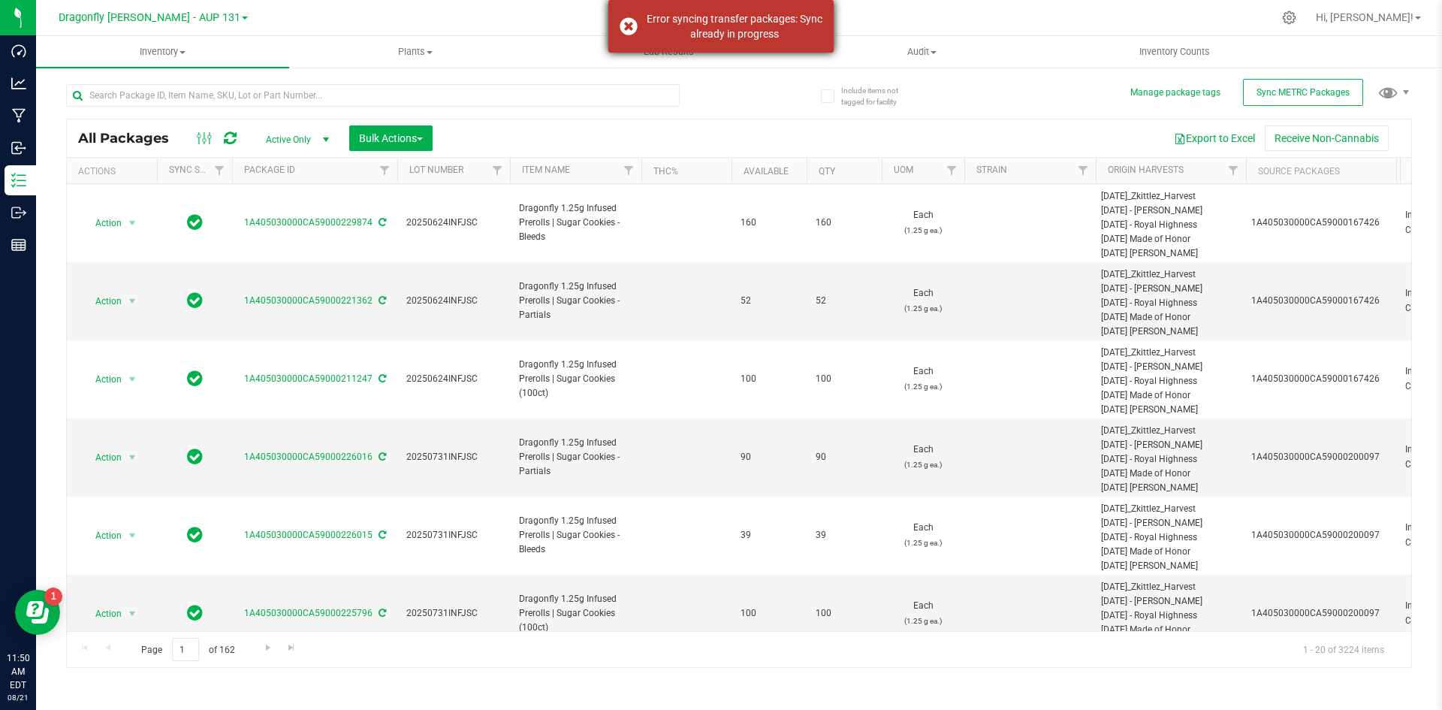
click at [625, 29] on div "Error syncing transfer packages: Sync already in progress" at bounding box center [721, 26] width 225 height 53
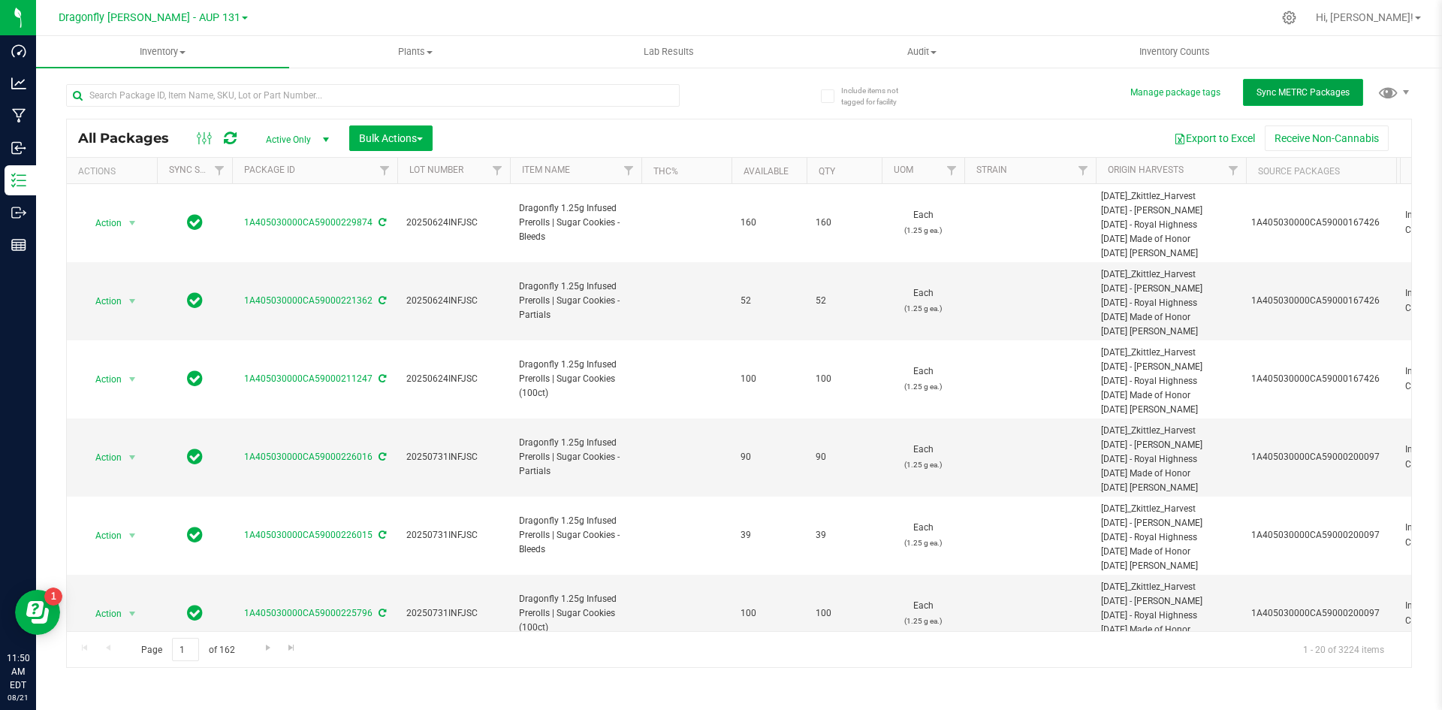
click at [1268, 91] on span "Sync METRC Packages" at bounding box center [1303, 92] width 93 height 11
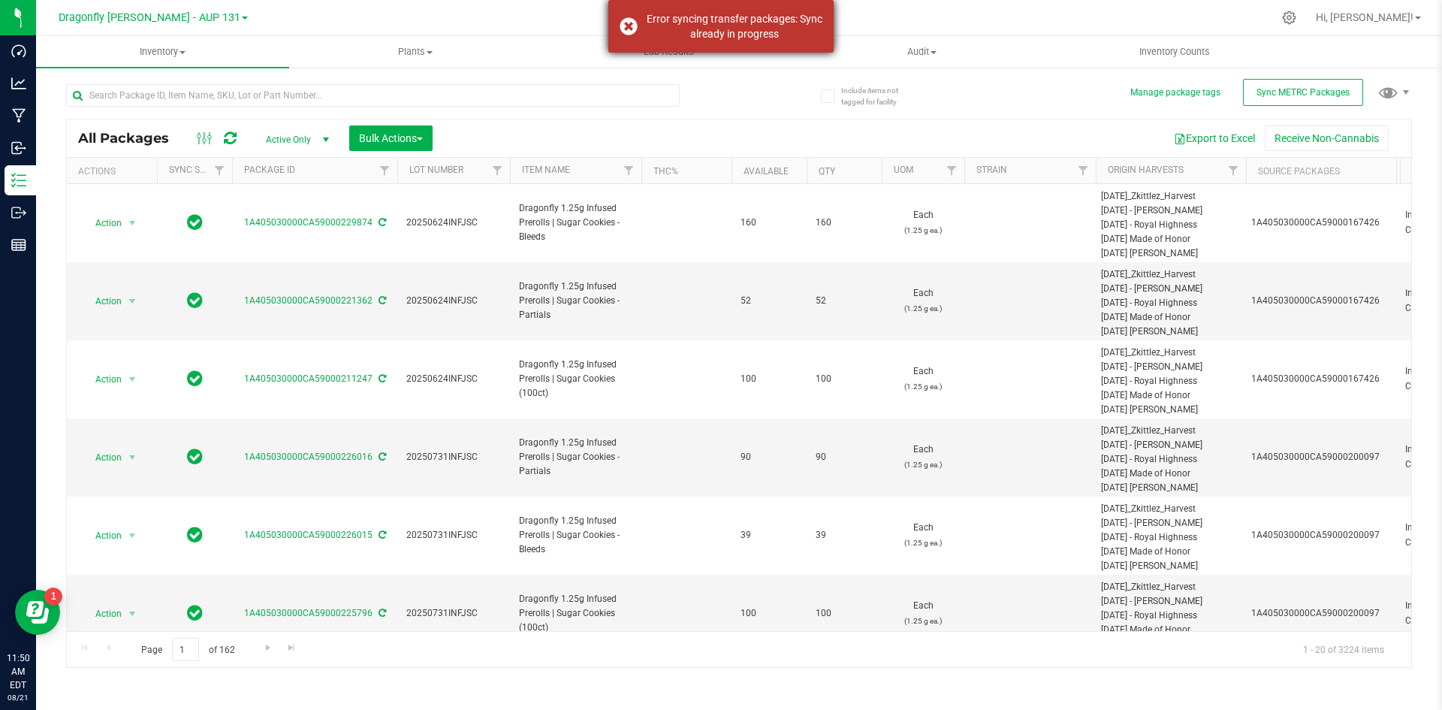
click at [620, 29] on div "Error syncing transfer packages: Sync already in progress" at bounding box center [721, 26] width 225 height 53
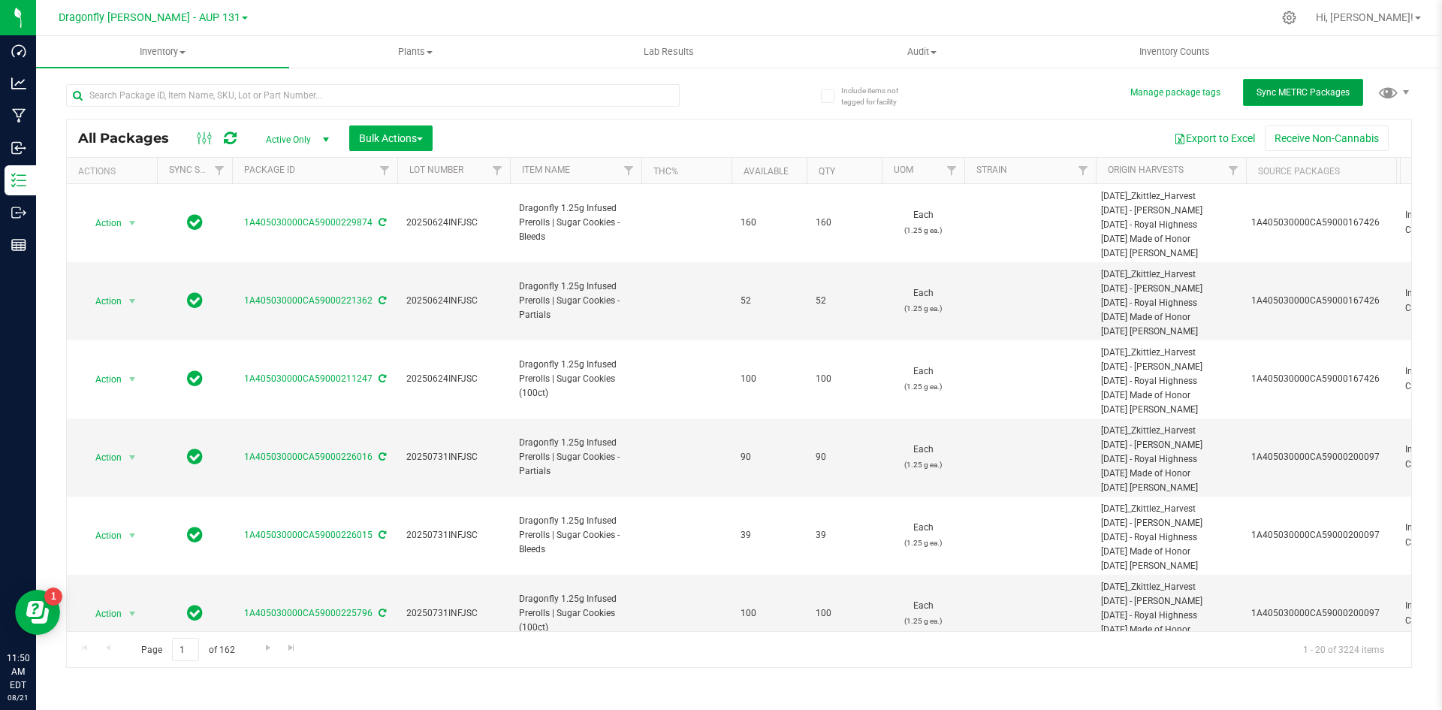
click at [1273, 82] on button "Sync METRC Packages" at bounding box center [1303, 92] width 120 height 27
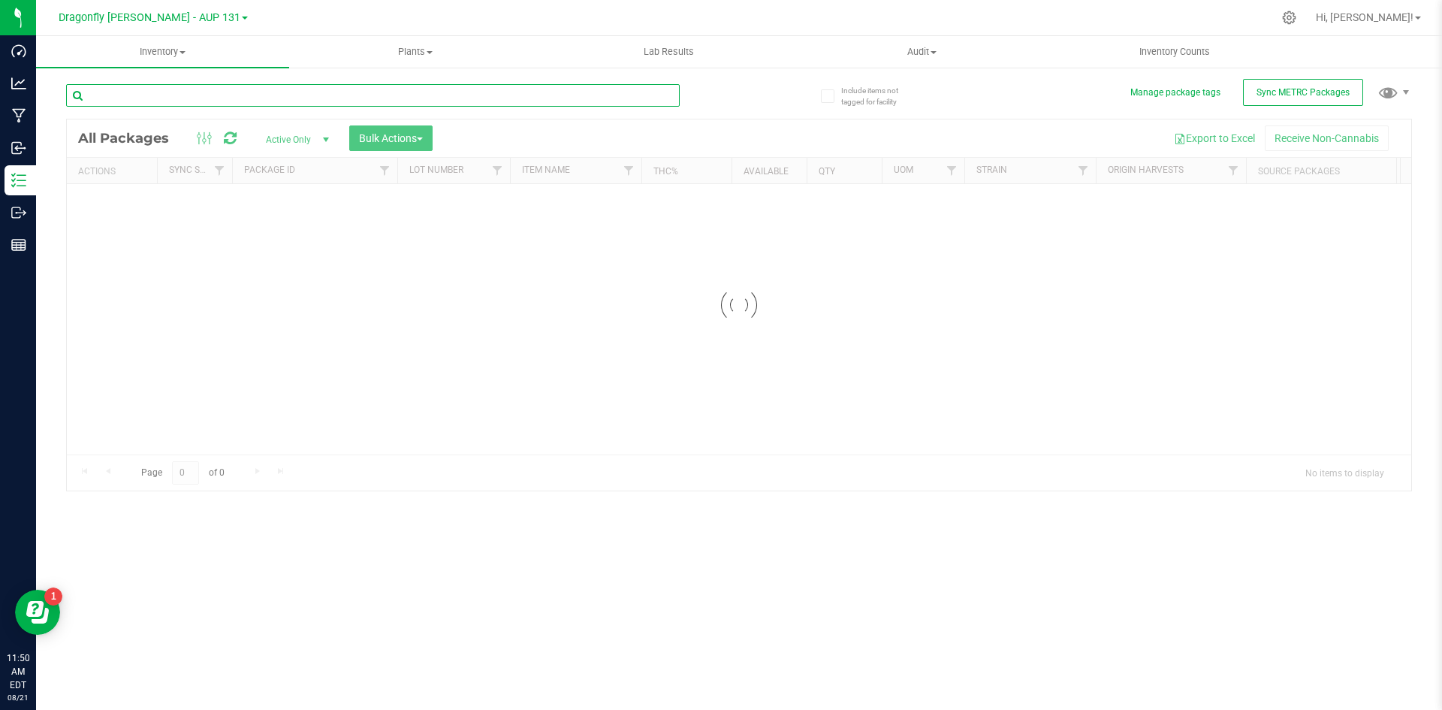
click at [305, 97] on input "text" at bounding box center [373, 95] width 614 height 23
type input "170029"
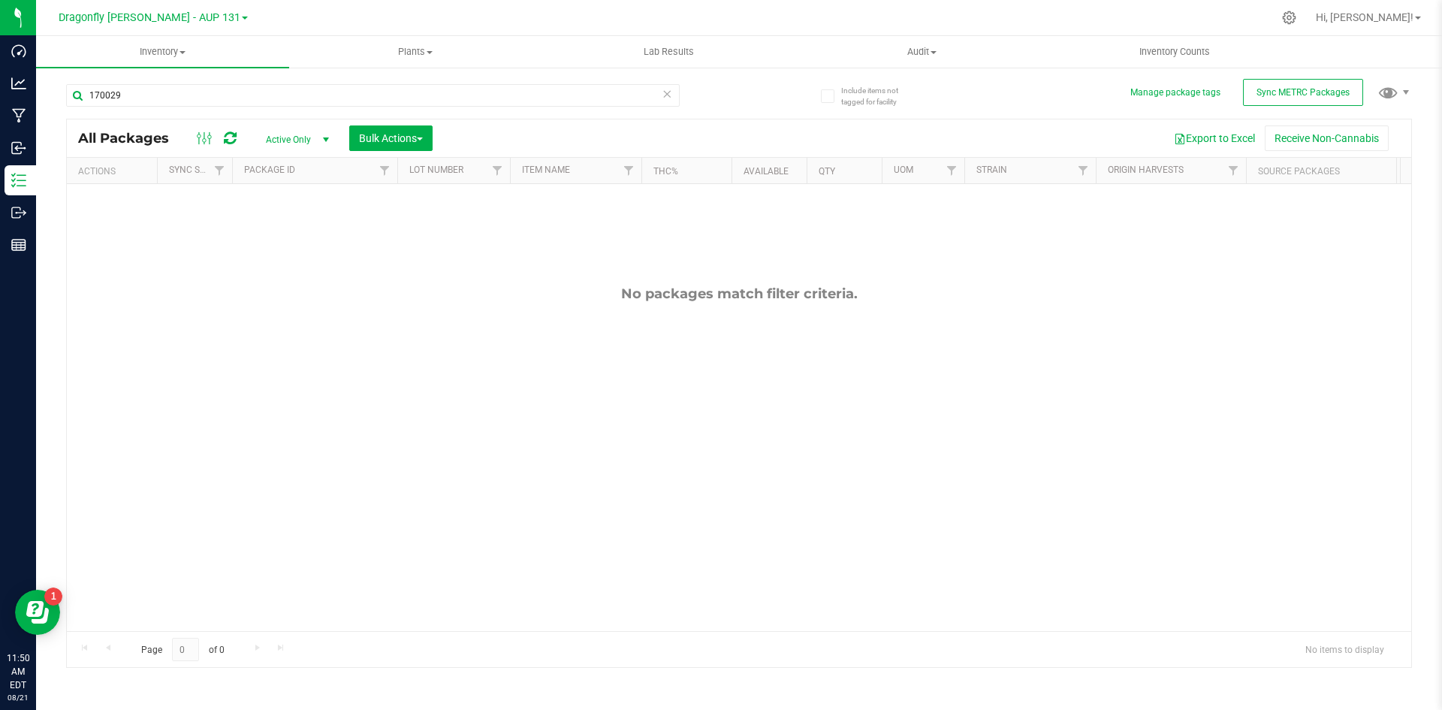
click at [666, 93] on icon at bounding box center [667, 93] width 11 height 18
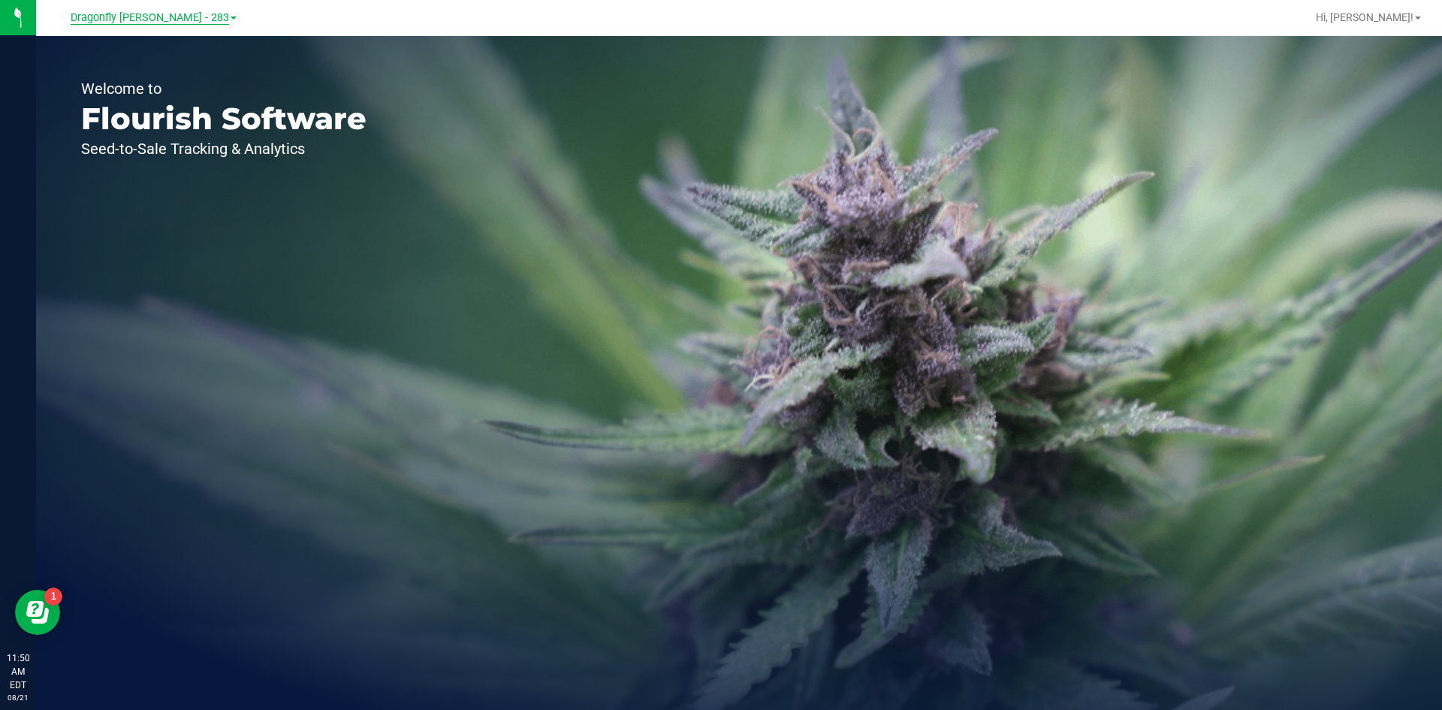
click at [181, 17] on span "Dragonfly Vega - 283" at bounding box center [150, 18] width 159 height 14
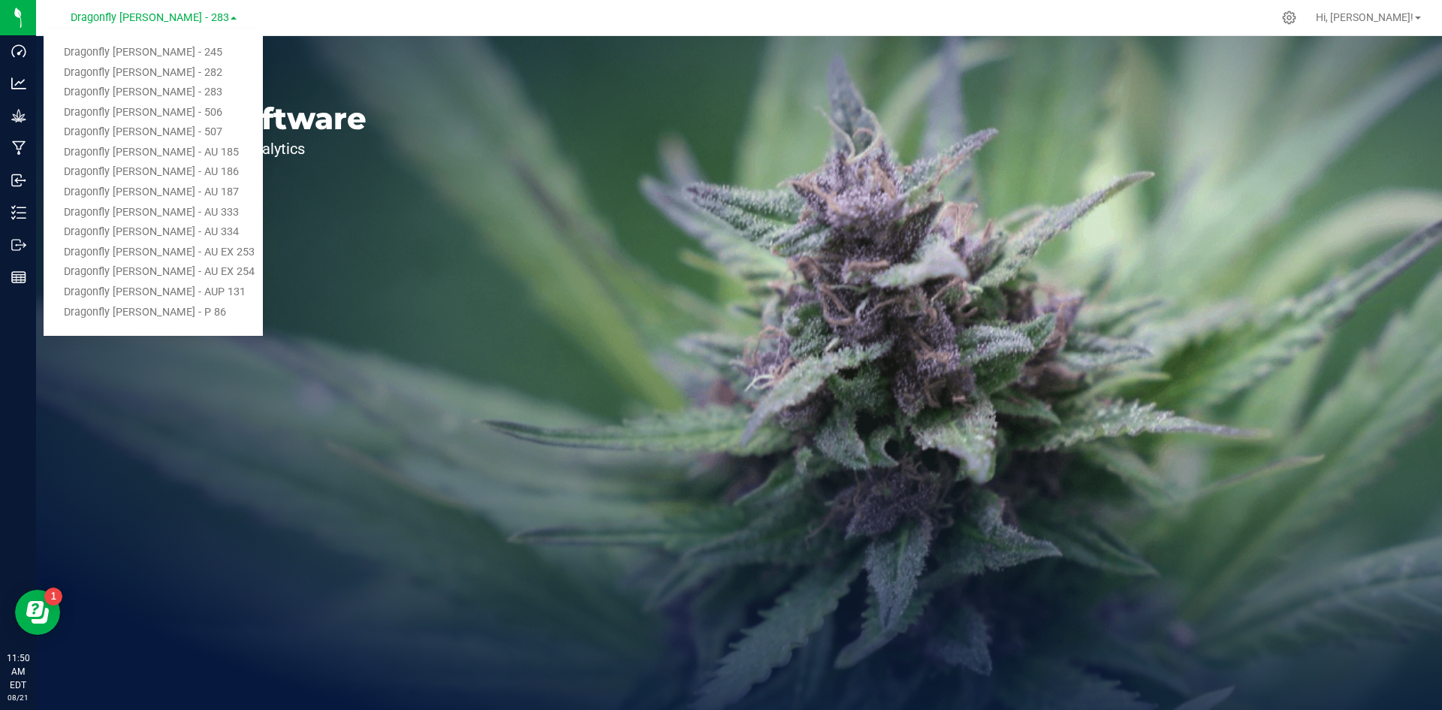
drag, startPoint x: 186, startPoint y: 286, endPoint x: 176, endPoint y: 253, distance: 34.7
click at [186, 287] on link "Dragonfly [PERSON_NAME] - AUP 131" at bounding box center [153, 292] width 219 height 20
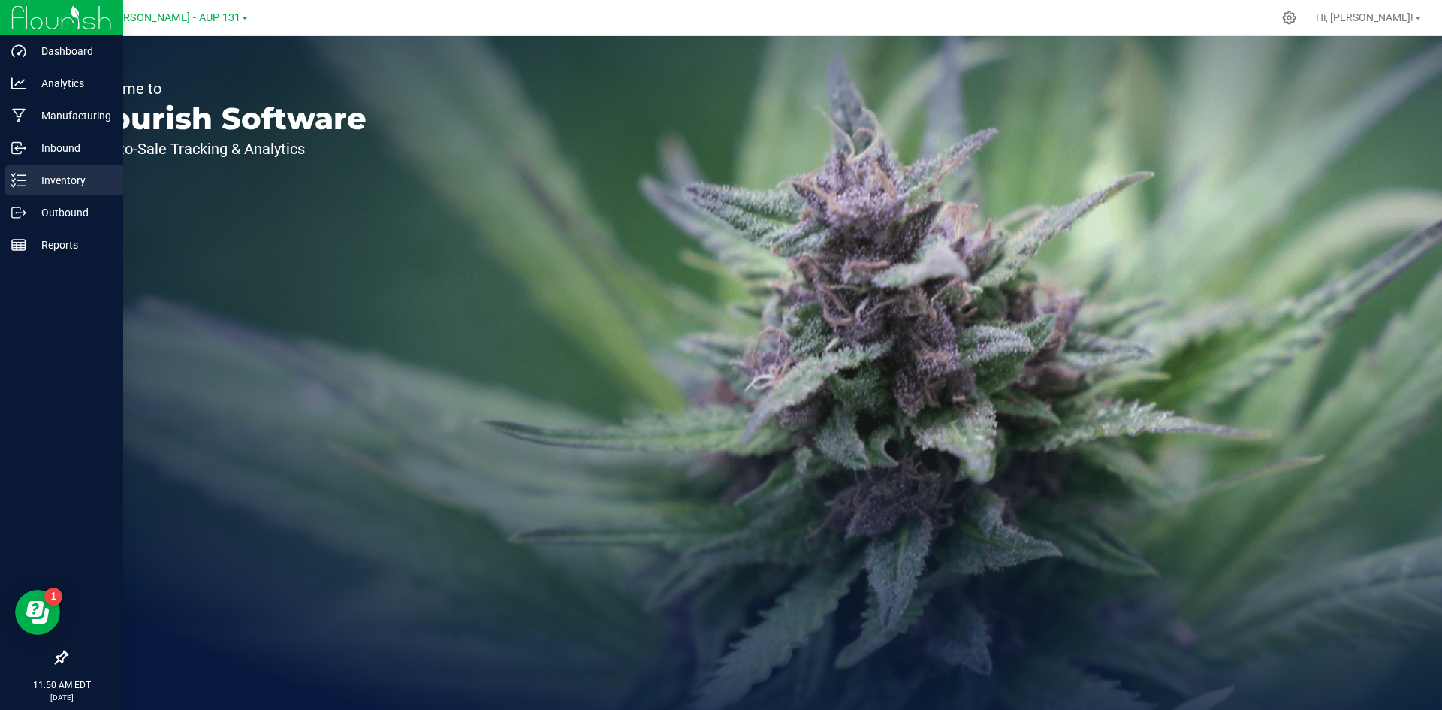
click at [34, 180] on p "Inventory" at bounding box center [71, 180] width 90 height 18
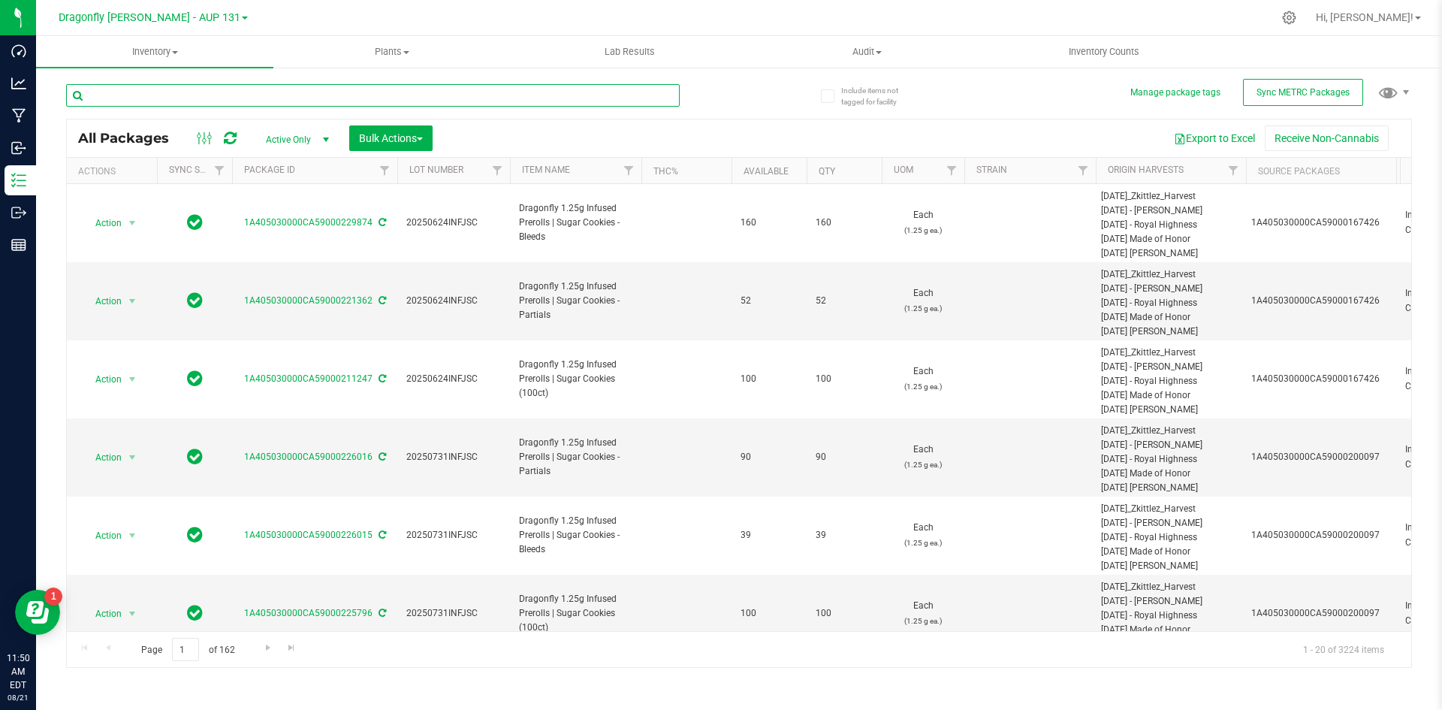
click at [346, 99] on input "text" at bounding box center [373, 95] width 614 height 23
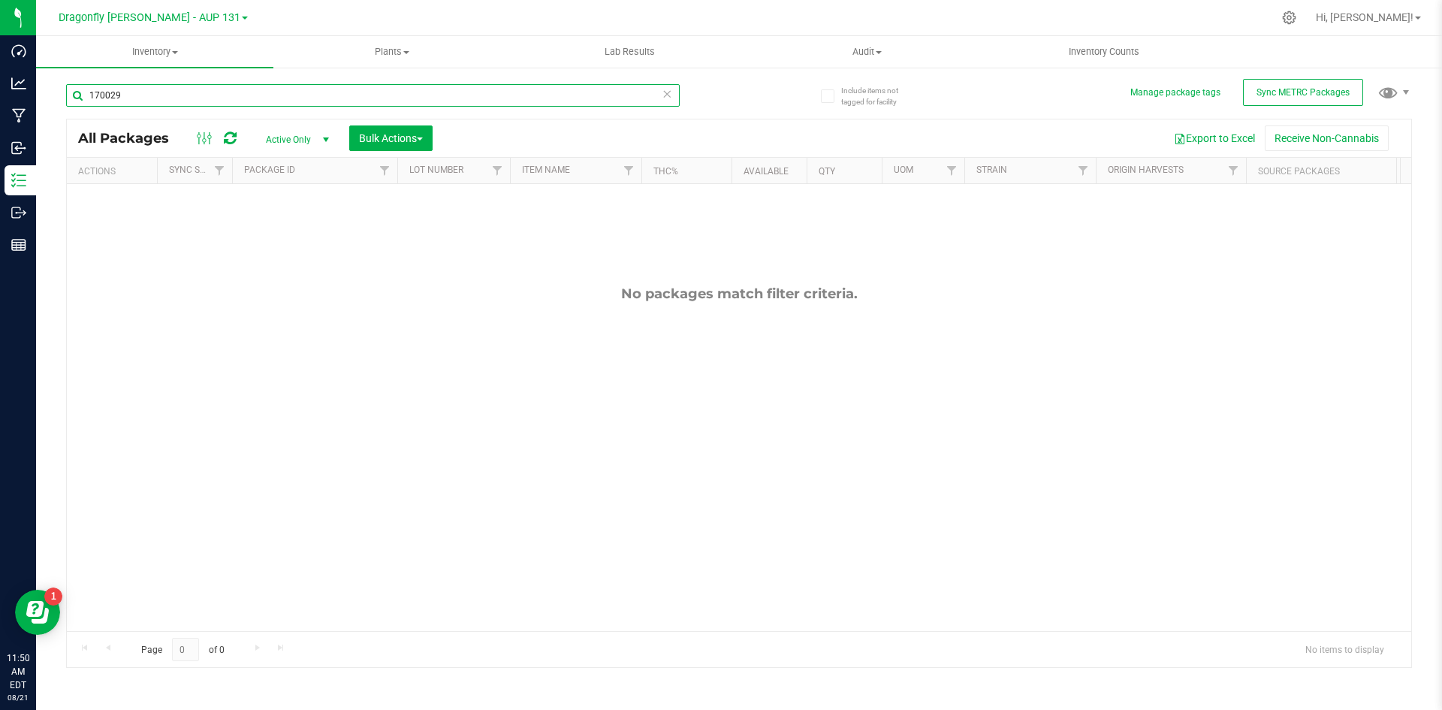
type input "170029"
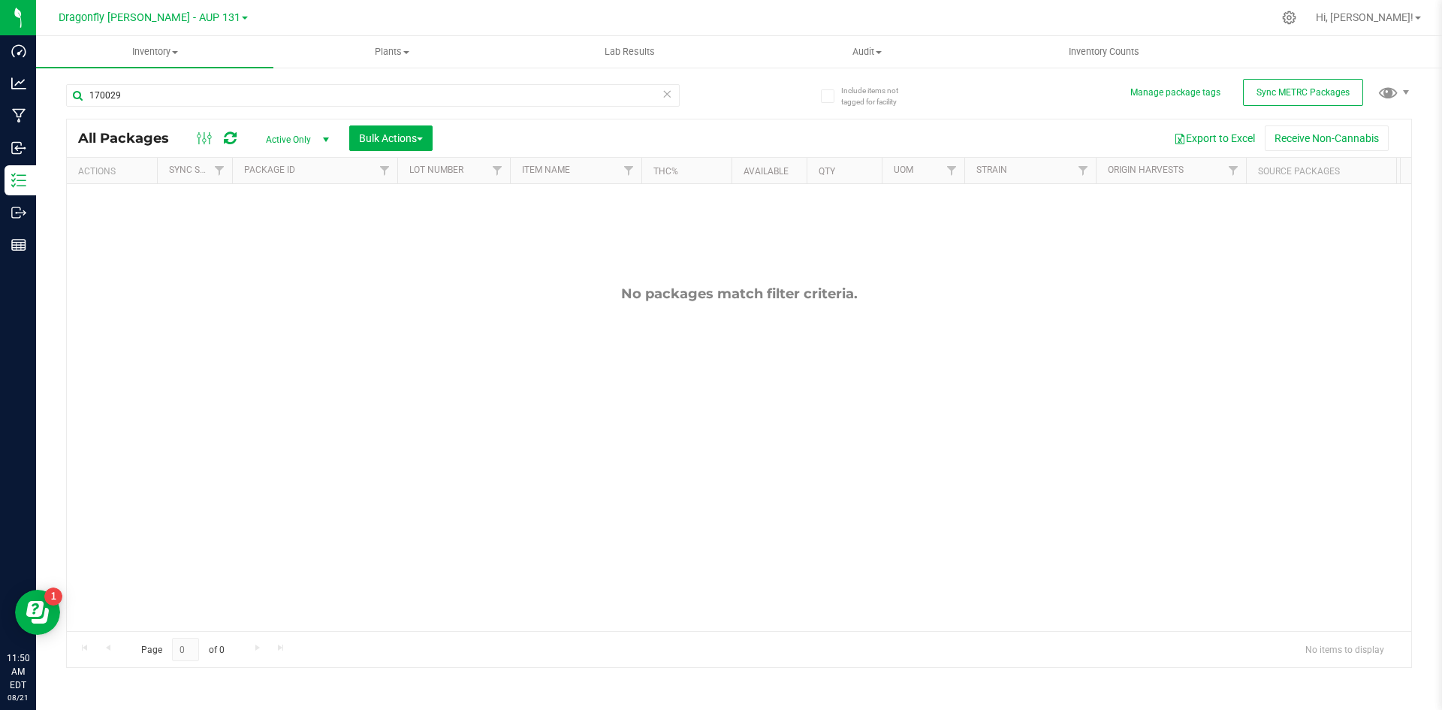
click at [664, 92] on icon at bounding box center [667, 93] width 11 height 18
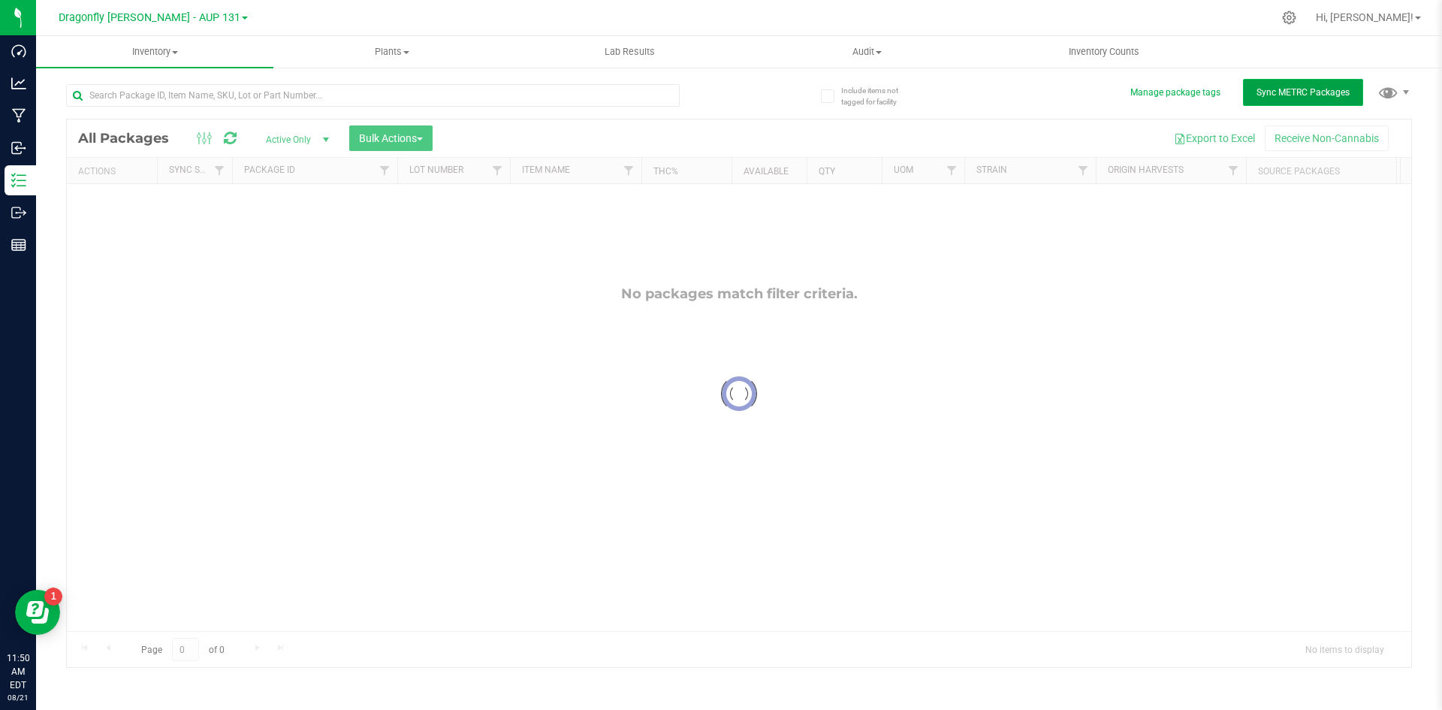
click at [1317, 95] on span "Sync METRC Packages" at bounding box center [1303, 92] width 93 height 11
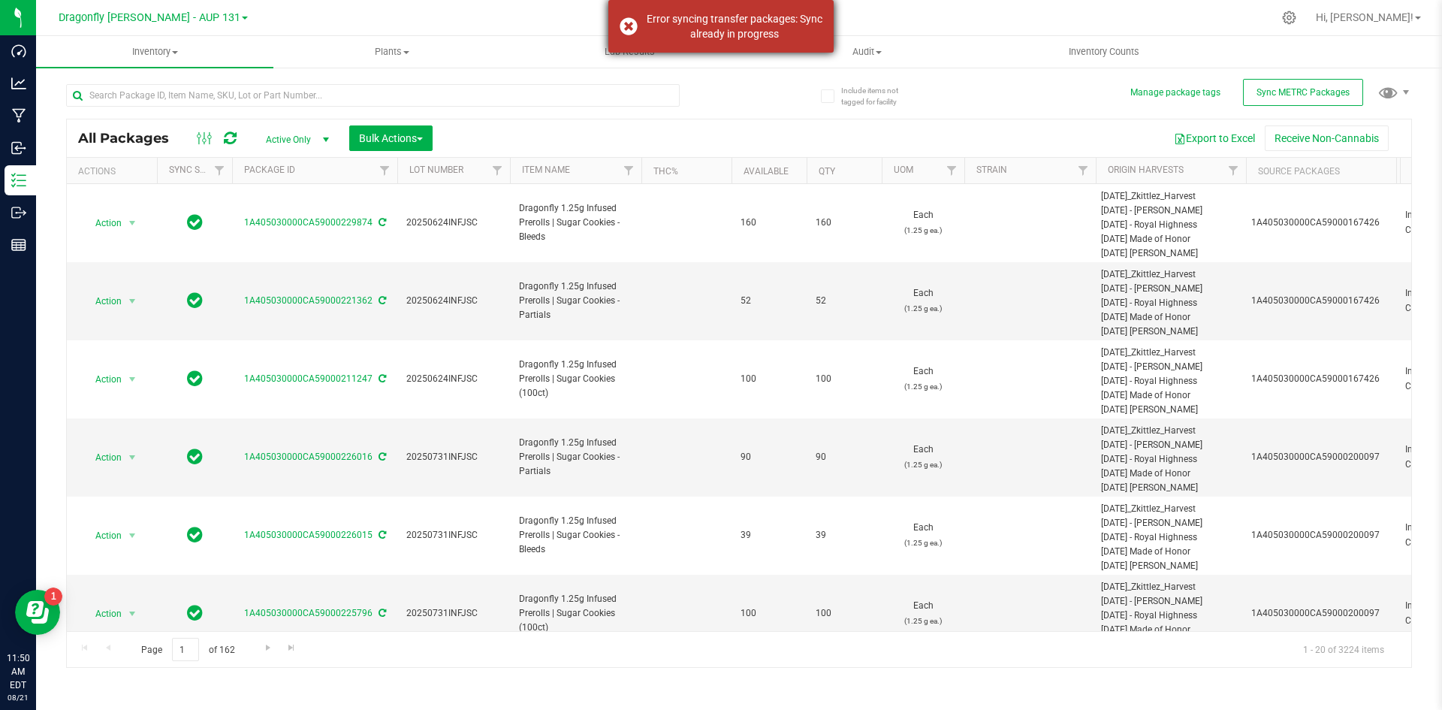
click at [623, 26] on div "Error syncing transfer packages: Sync already in progress" at bounding box center [721, 26] width 225 height 53
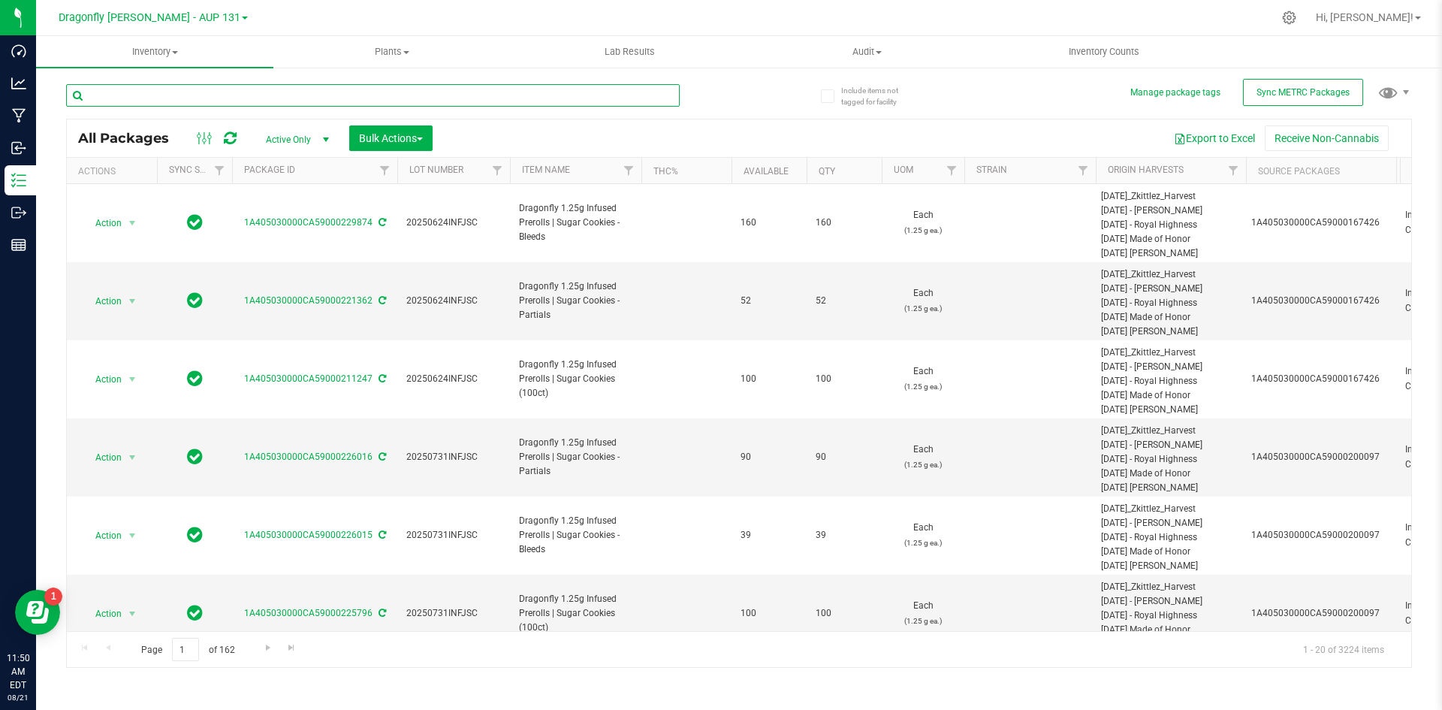
click at [602, 96] on input "text" at bounding box center [373, 95] width 614 height 23
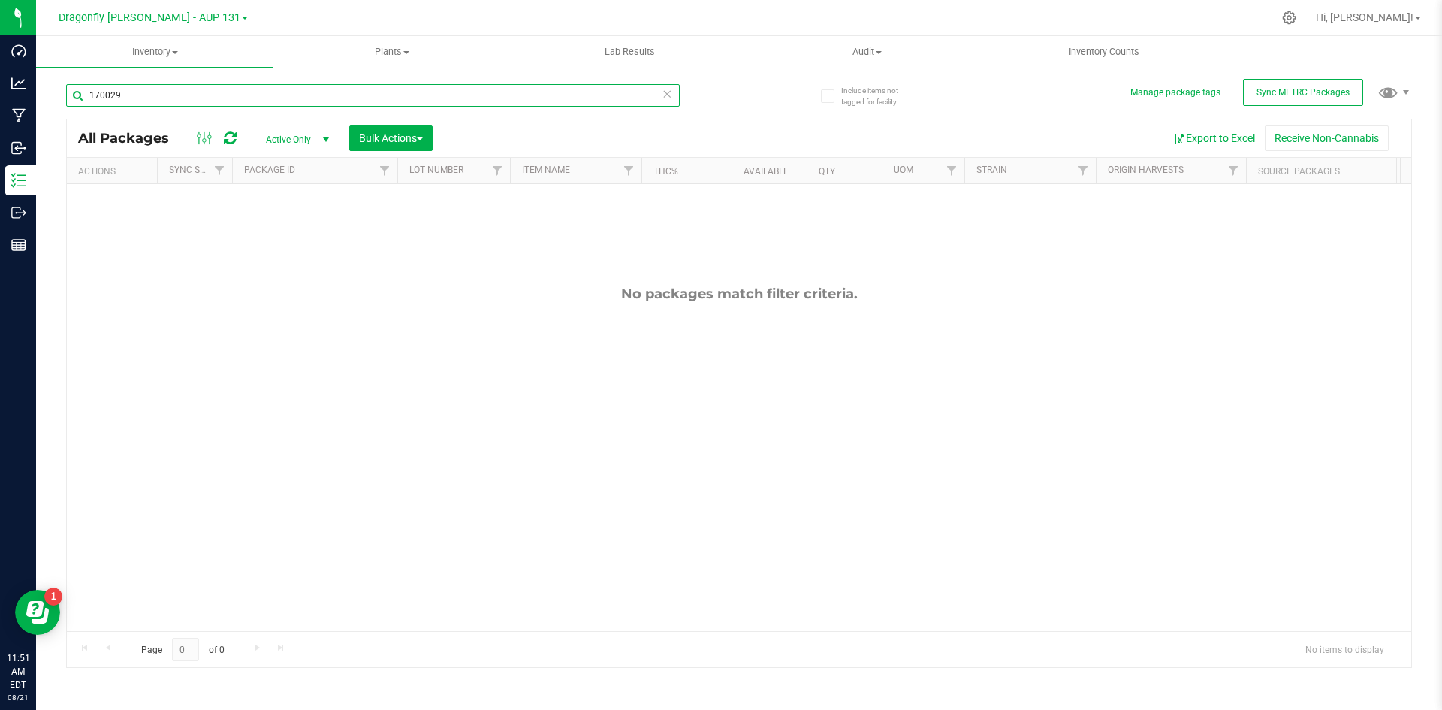
type input "170029"
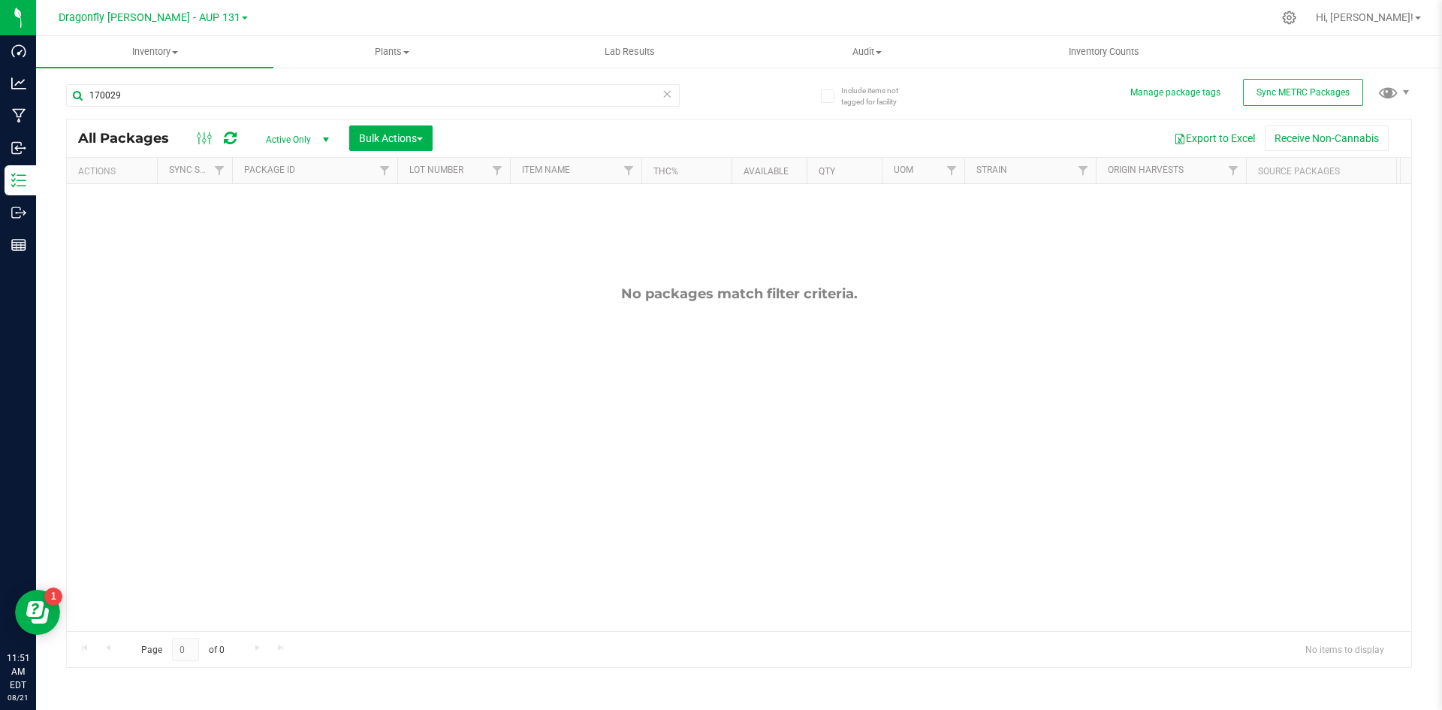
click at [672, 92] on icon at bounding box center [667, 93] width 11 height 18
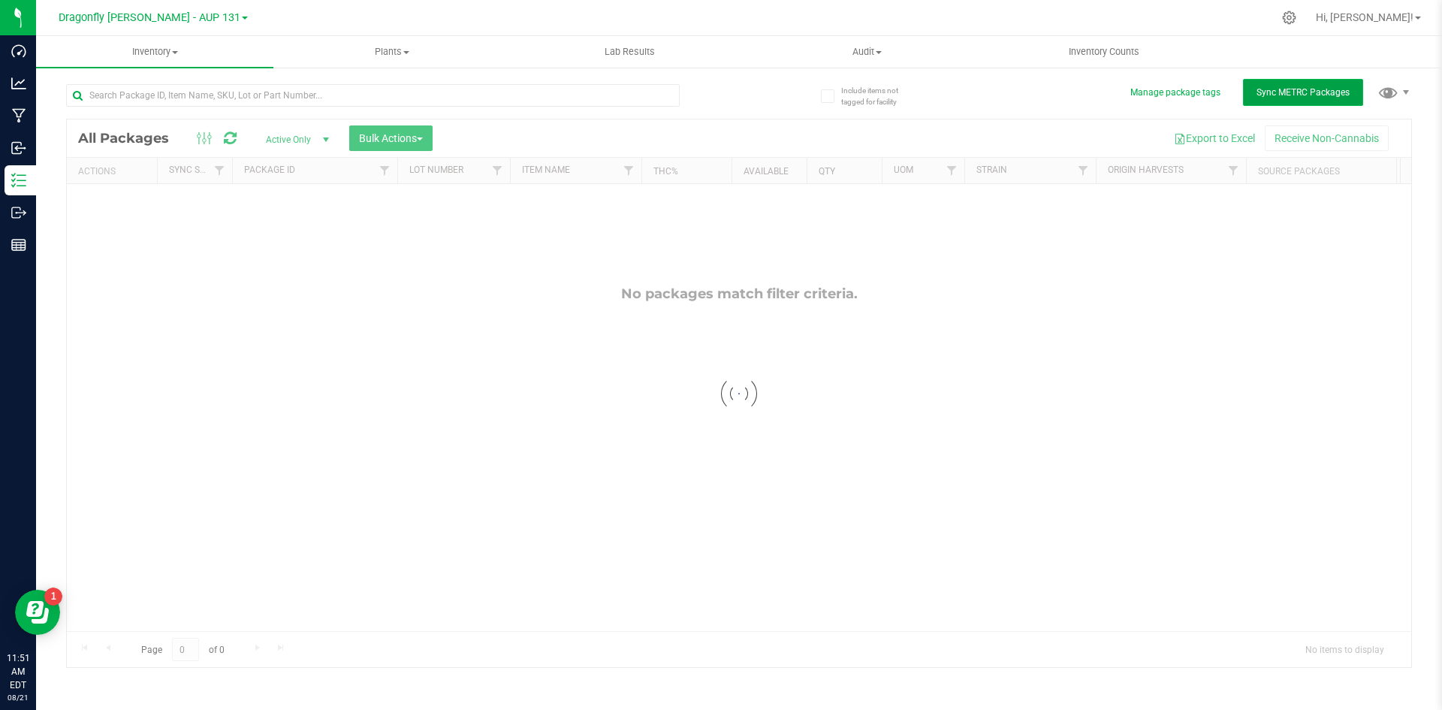
click at [1264, 100] on button "Sync METRC Packages" at bounding box center [1303, 92] width 120 height 27
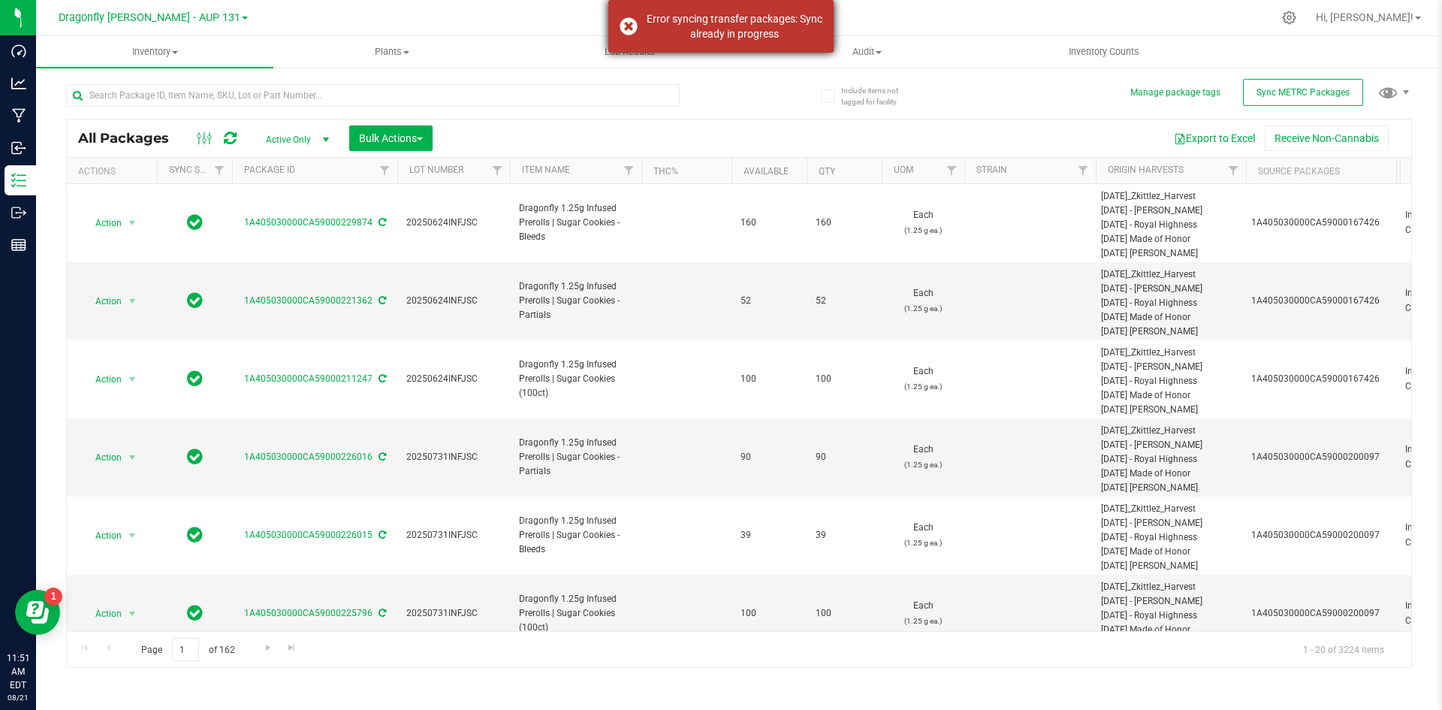
click at [634, 21] on div "Error syncing transfer packages: Sync already in progress" at bounding box center [721, 26] width 225 height 53
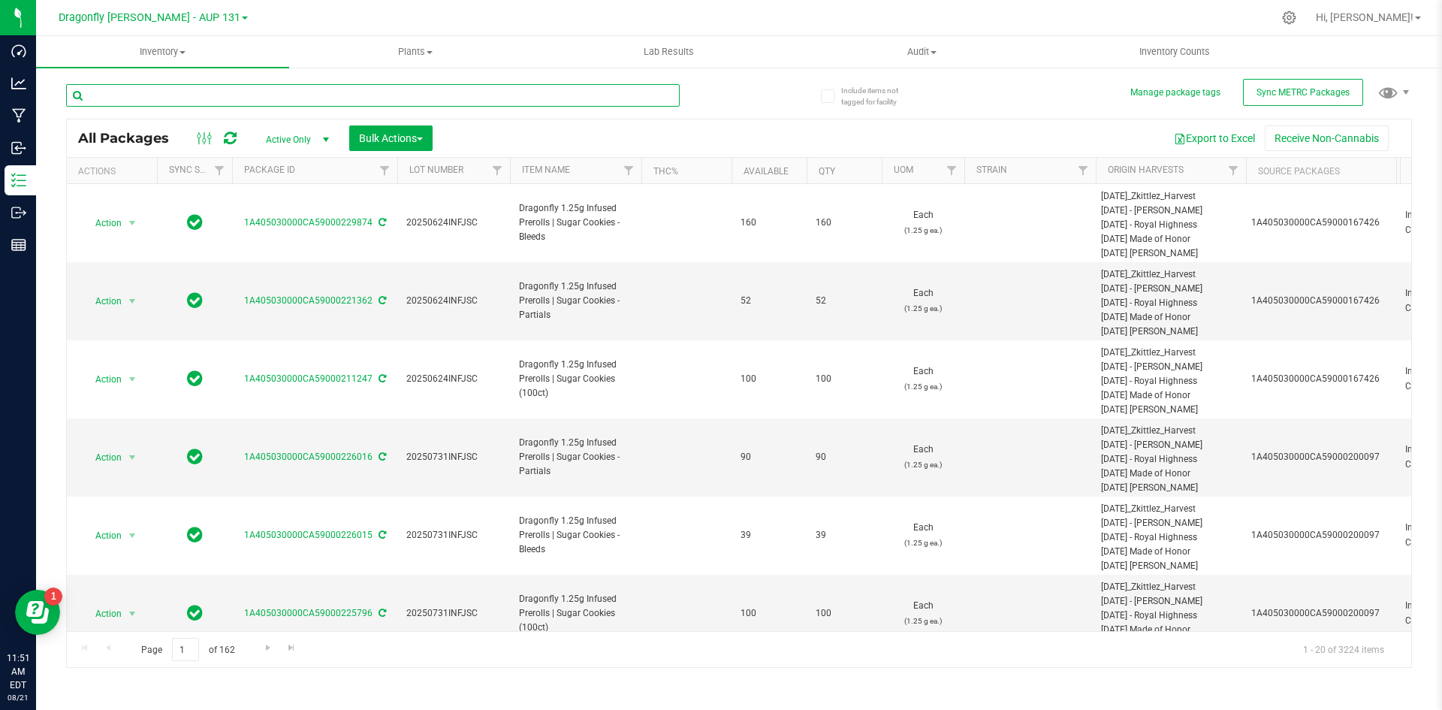
click at [314, 98] on input "text" at bounding box center [373, 95] width 614 height 23
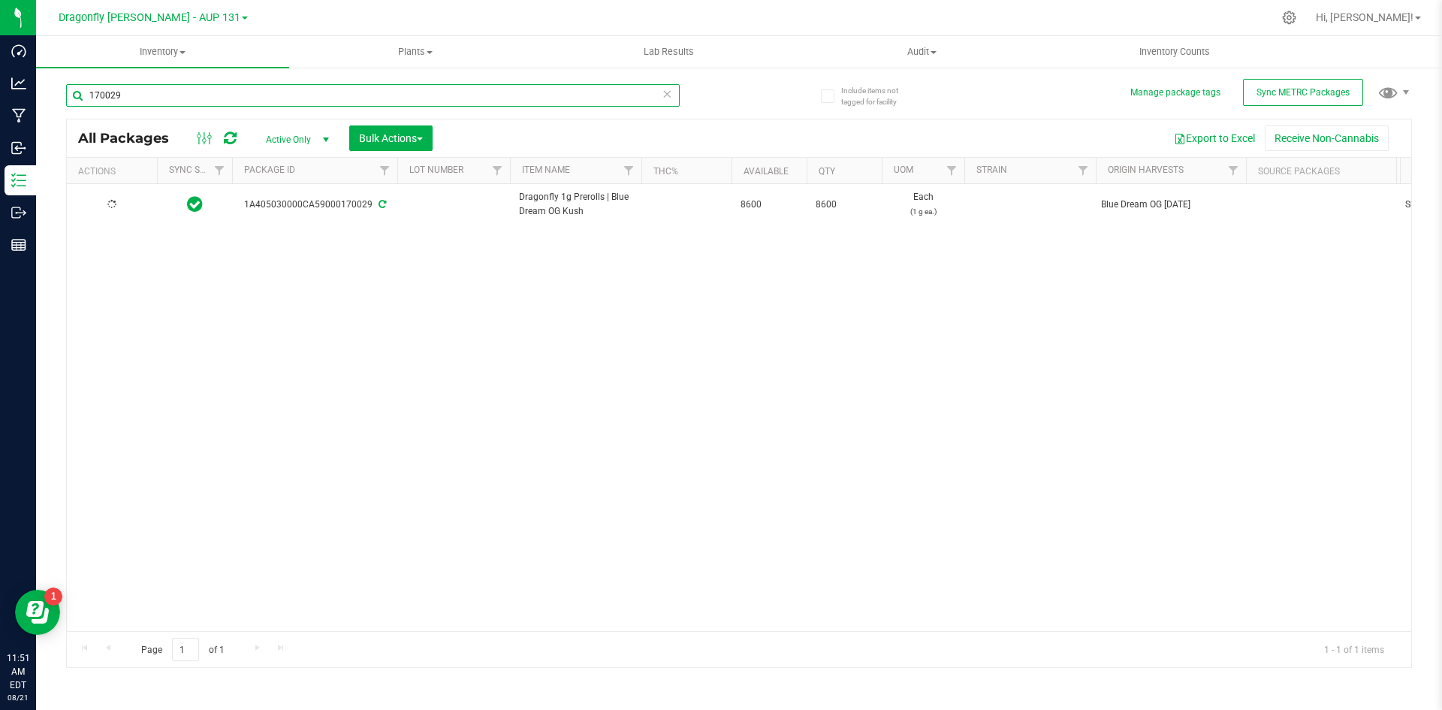
type input "170029"
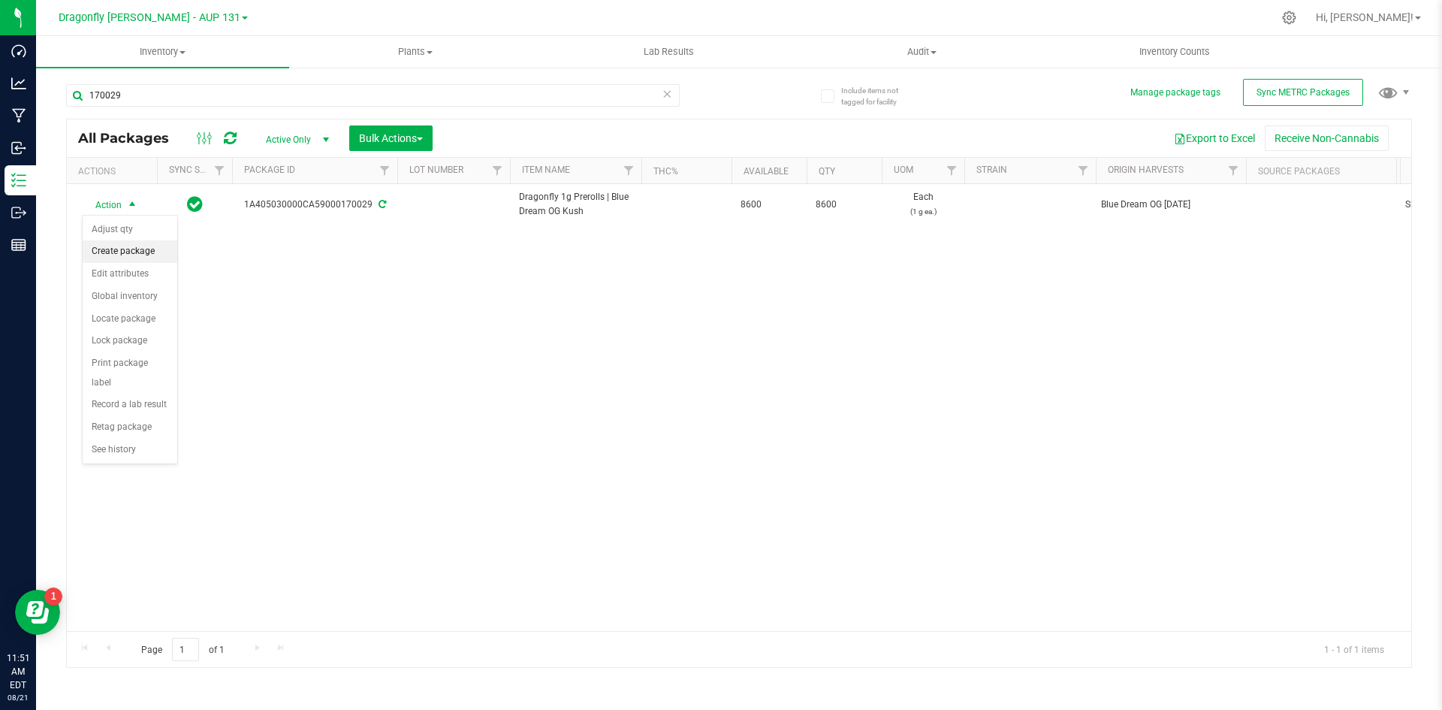
click at [138, 249] on li "Create package" at bounding box center [130, 251] width 95 height 23
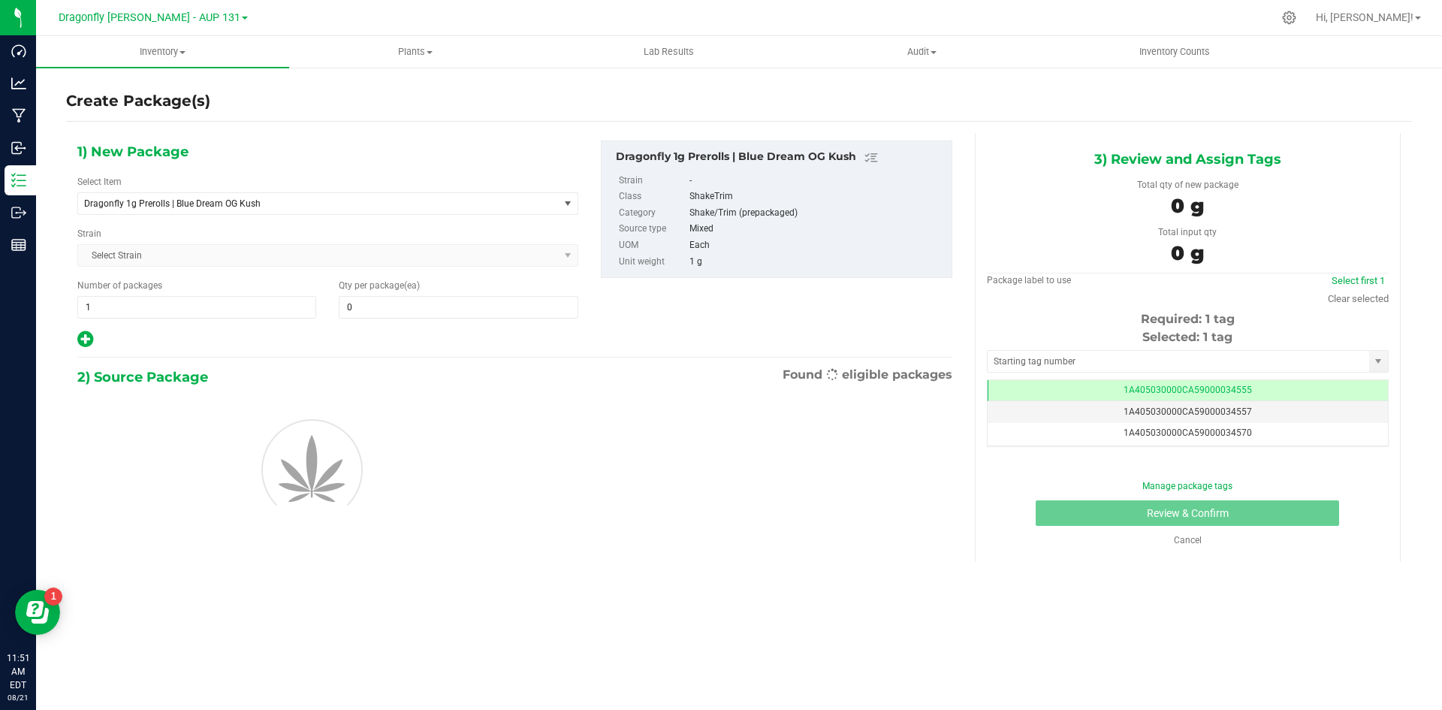
type input "0"
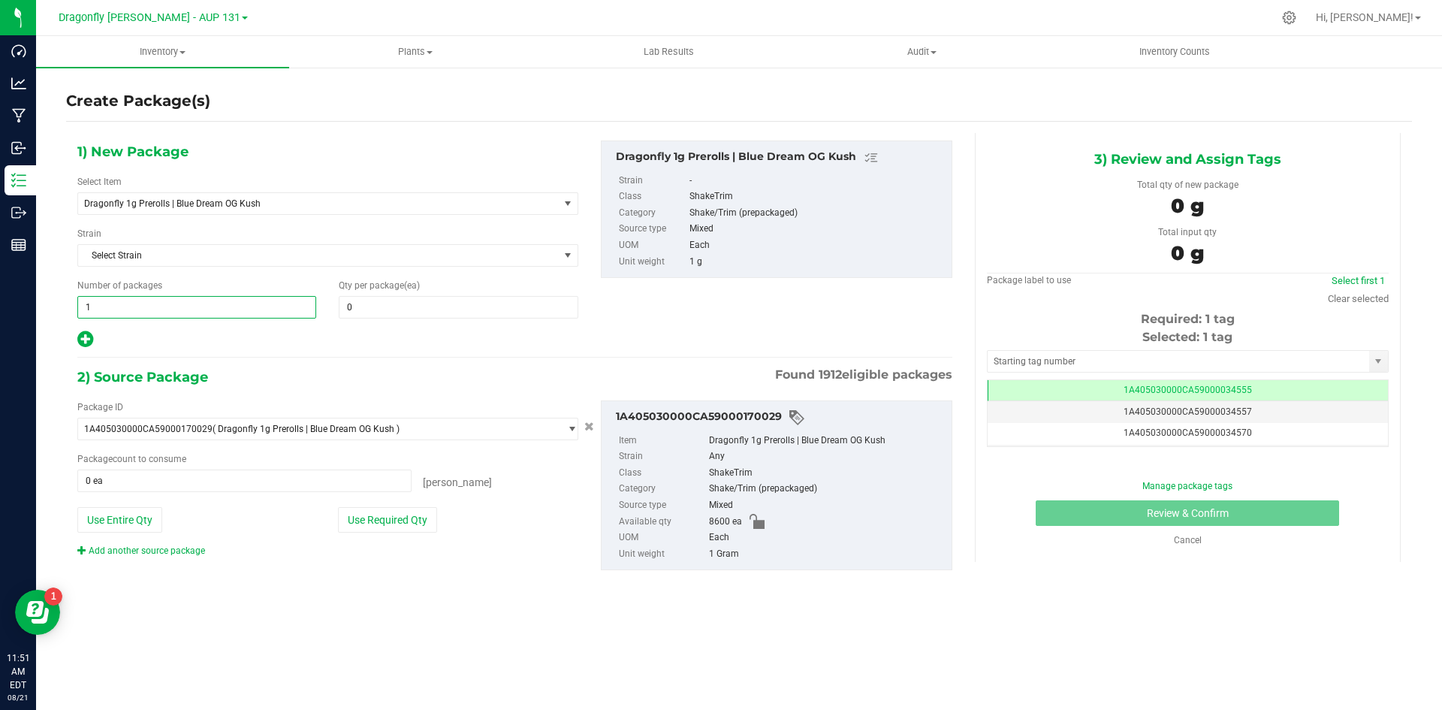
click at [227, 303] on span "1 1" at bounding box center [196, 307] width 239 height 23
click at [227, 303] on input "1" at bounding box center [196, 307] width 237 height 21
type input "17"
click at [470, 313] on span at bounding box center [458, 307] width 239 height 23
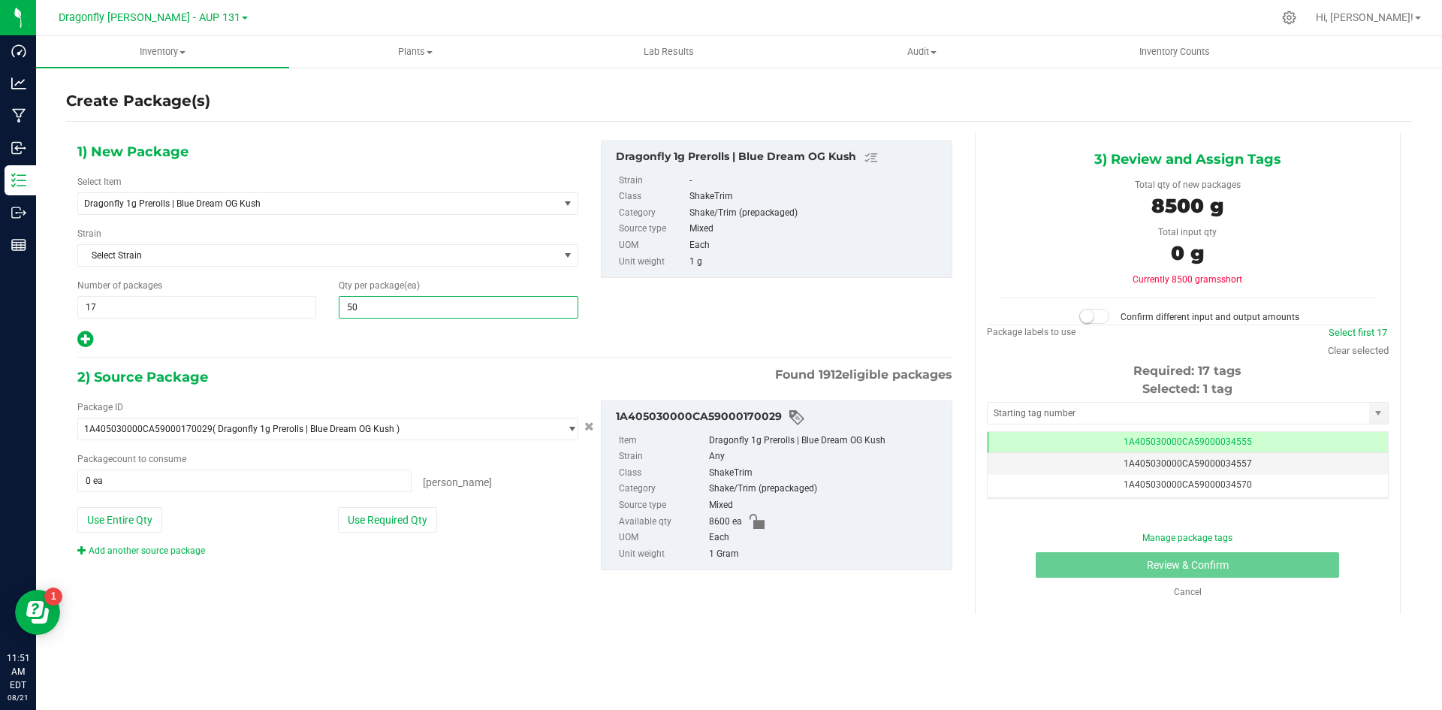
type input "500"
click at [391, 521] on button "Use Required Qty" at bounding box center [387, 520] width 99 height 26
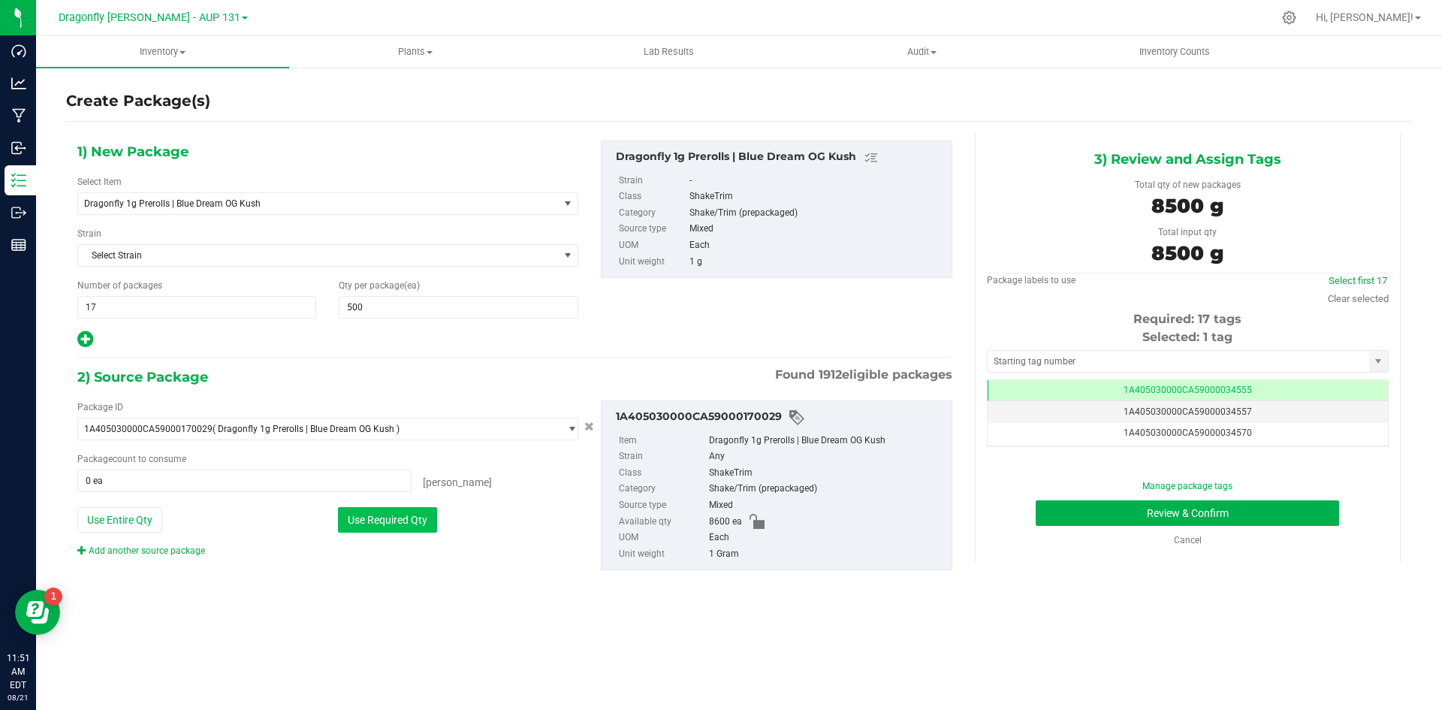
type input "8500 ea"
click at [1086, 362] on input "text" at bounding box center [1179, 361] width 382 height 21
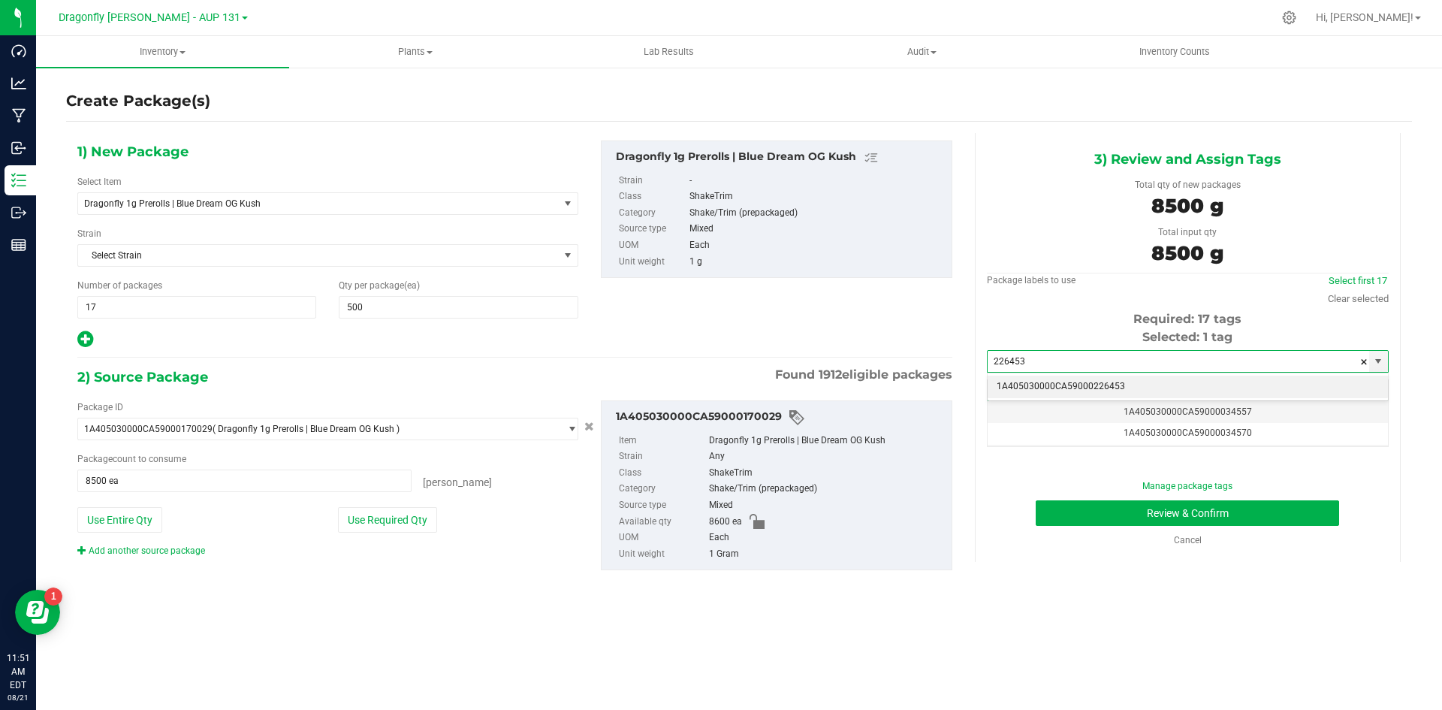
click at [1095, 388] on li "1A405030000CA59000226453" at bounding box center [1188, 387] width 400 height 23
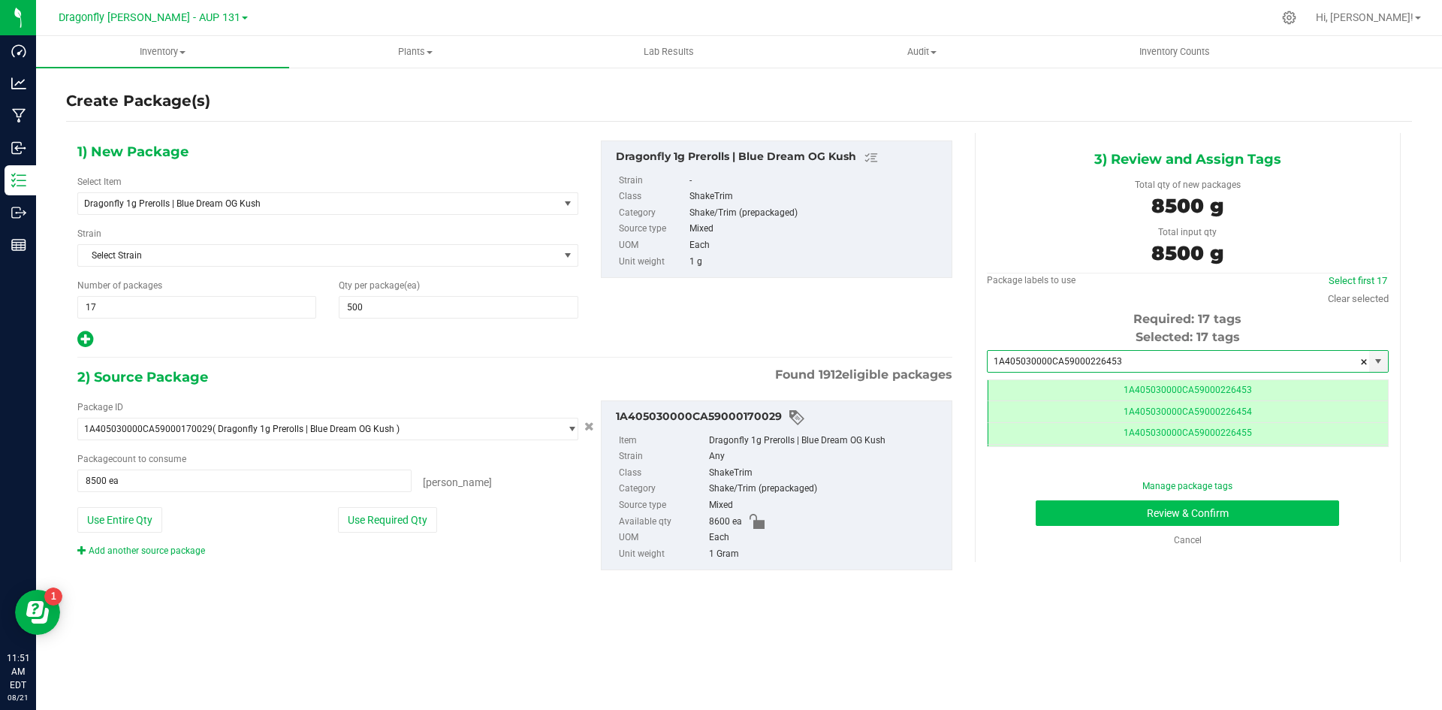
type input "1A405030000CA59000226453"
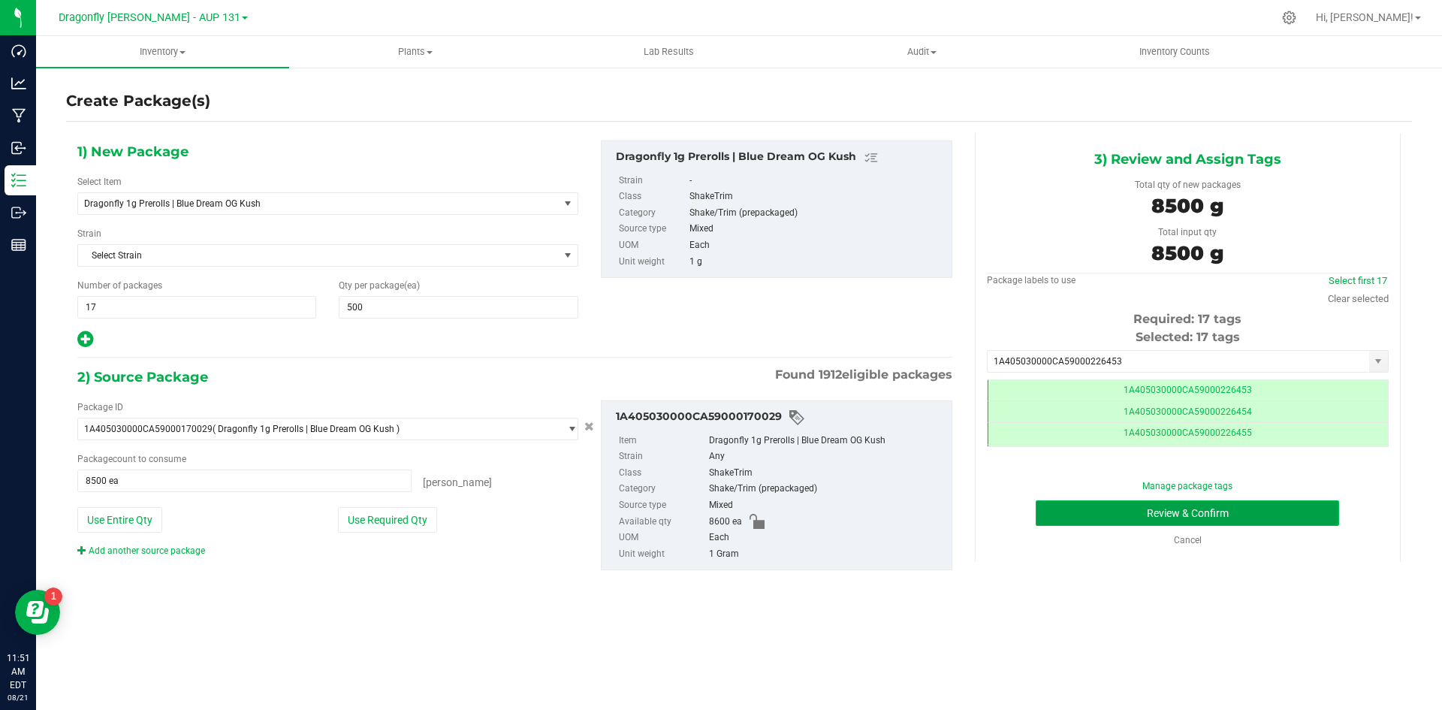
click at [1199, 512] on button "Review & Confirm" at bounding box center [1188, 513] width 304 height 26
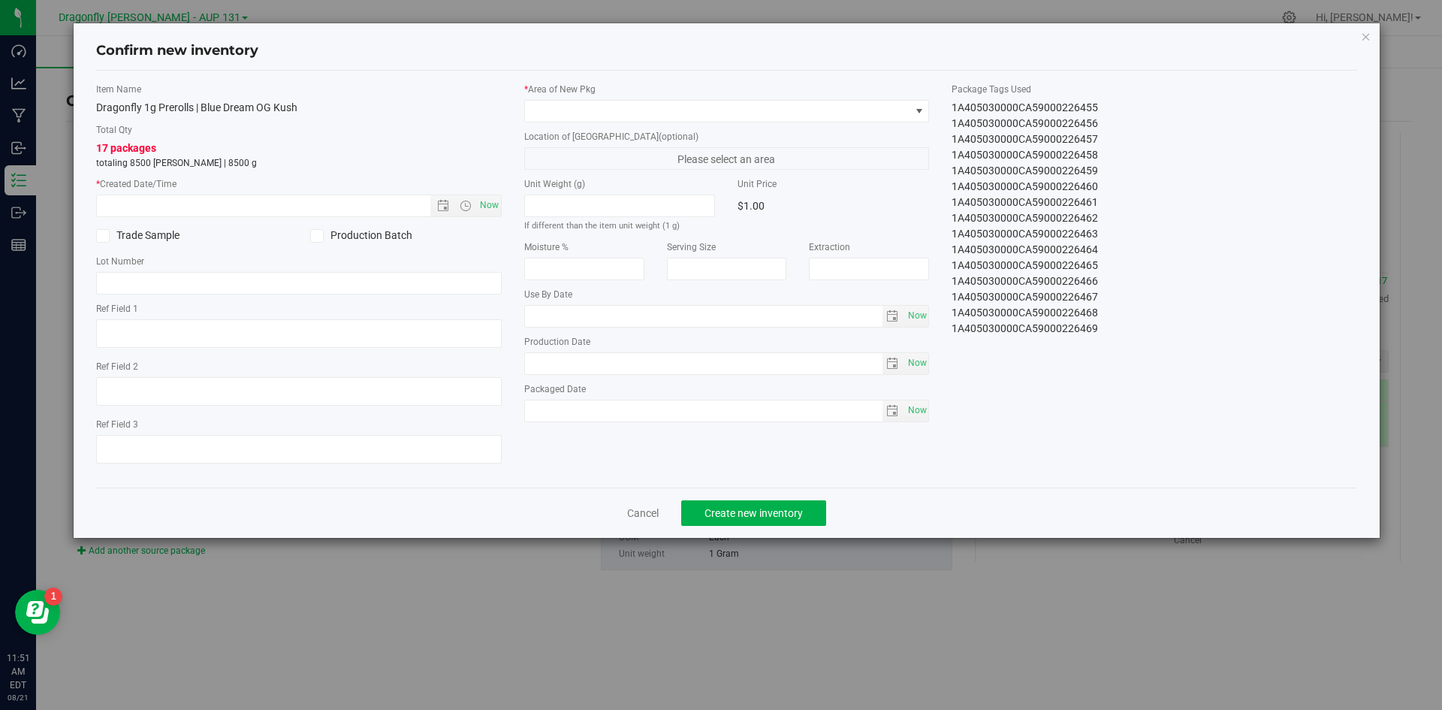
drag, startPoint x: 953, startPoint y: 112, endPoint x: 1128, endPoint y: 350, distance: 295.6
click at [1128, 350] on div "Item Name Dragonfly 1g Prerolls | Blue Dream OG Kush Total Qty 17 packages tota…" at bounding box center [727, 279] width 1285 height 393
copy div "1A405030000CA59000226453 1A405030000CA59000226454 1A405030000CA59000226455 1A40…"
click at [630, 514] on link "Cancel" at bounding box center [643, 513] width 32 height 15
